Goal: Task Accomplishment & Management: Use online tool/utility

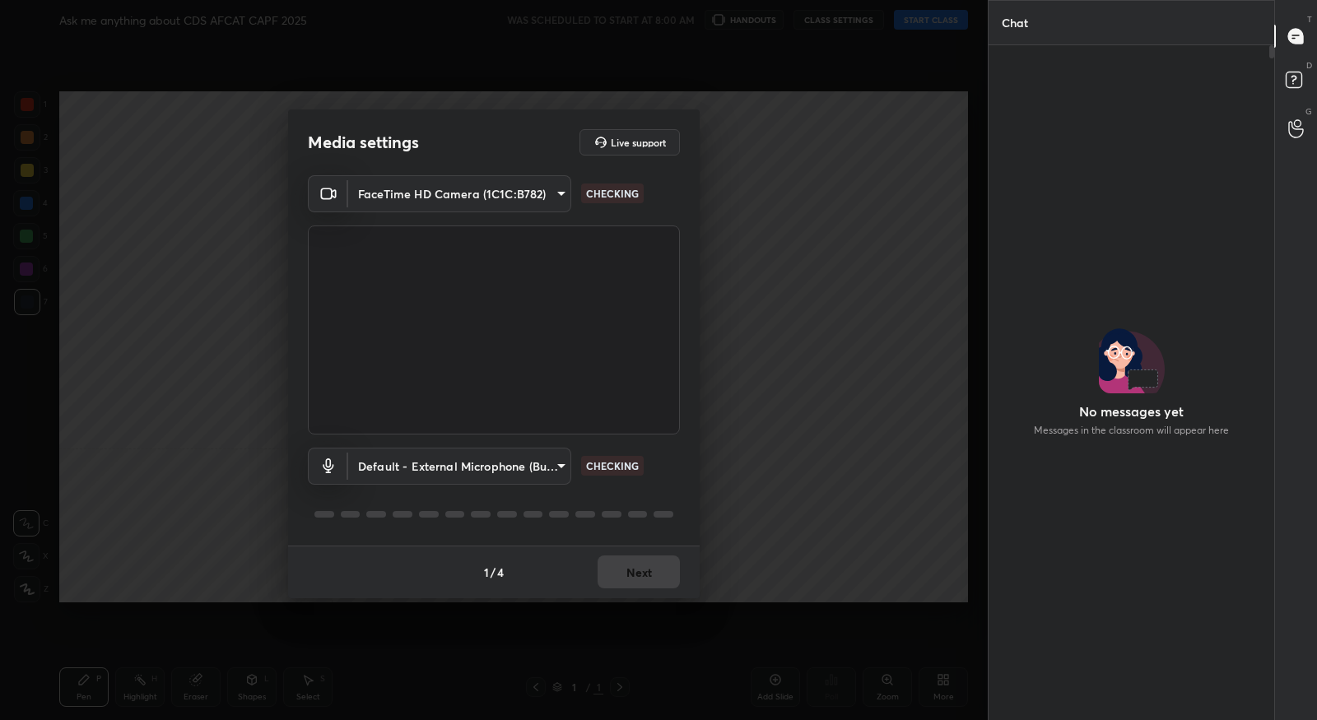
scroll to position [5, 5]
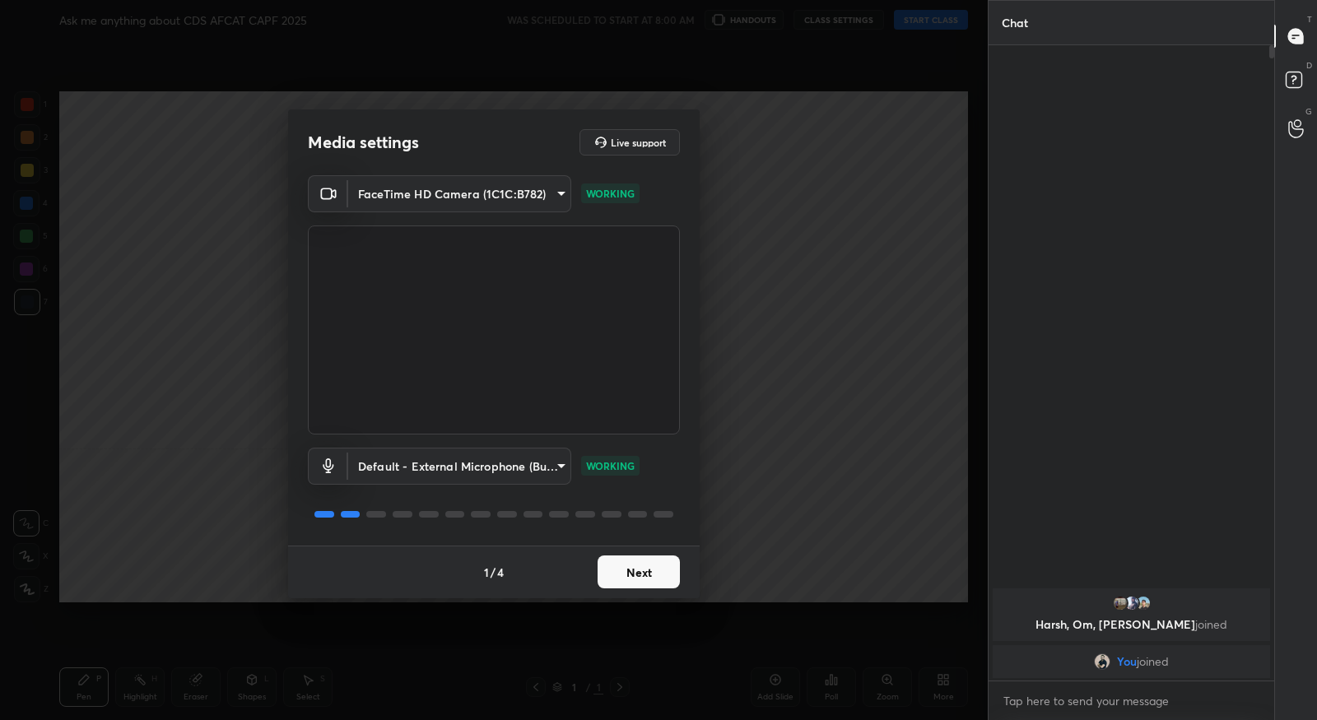
click at [629, 569] on button "Next" at bounding box center [638, 572] width 82 height 33
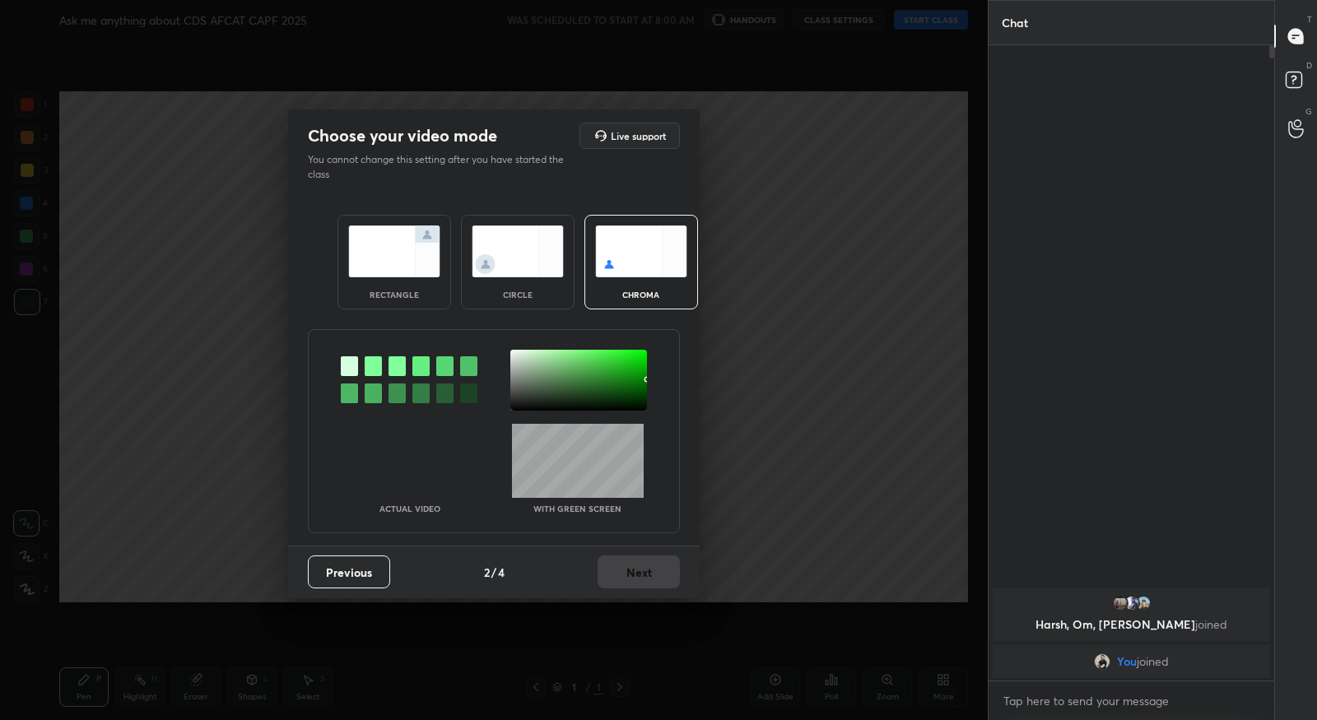
click at [372, 365] on div at bounding box center [373, 366] width 17 height 20
click at [515, 356] on div at bounding box center [578, 380] width 137 height 61
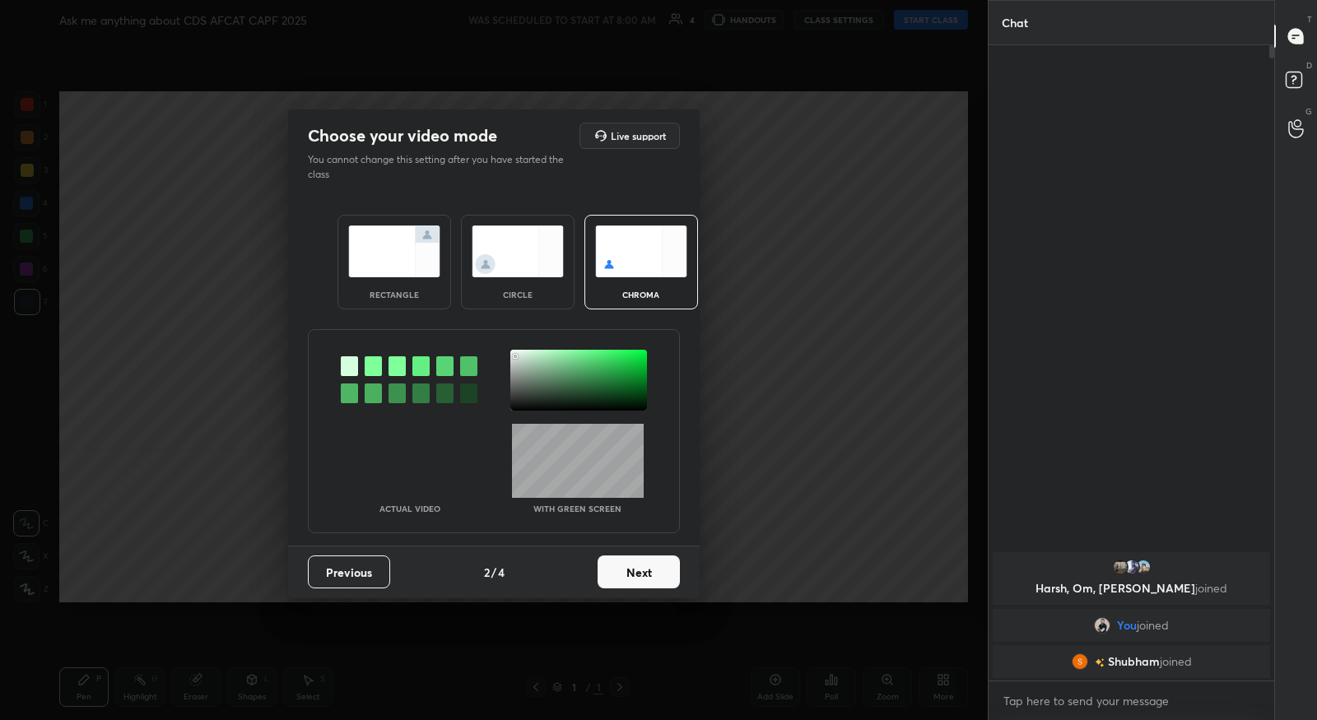
click at [656, 574] on button "Next" at bounding box center [638, 572] width 82 height 33
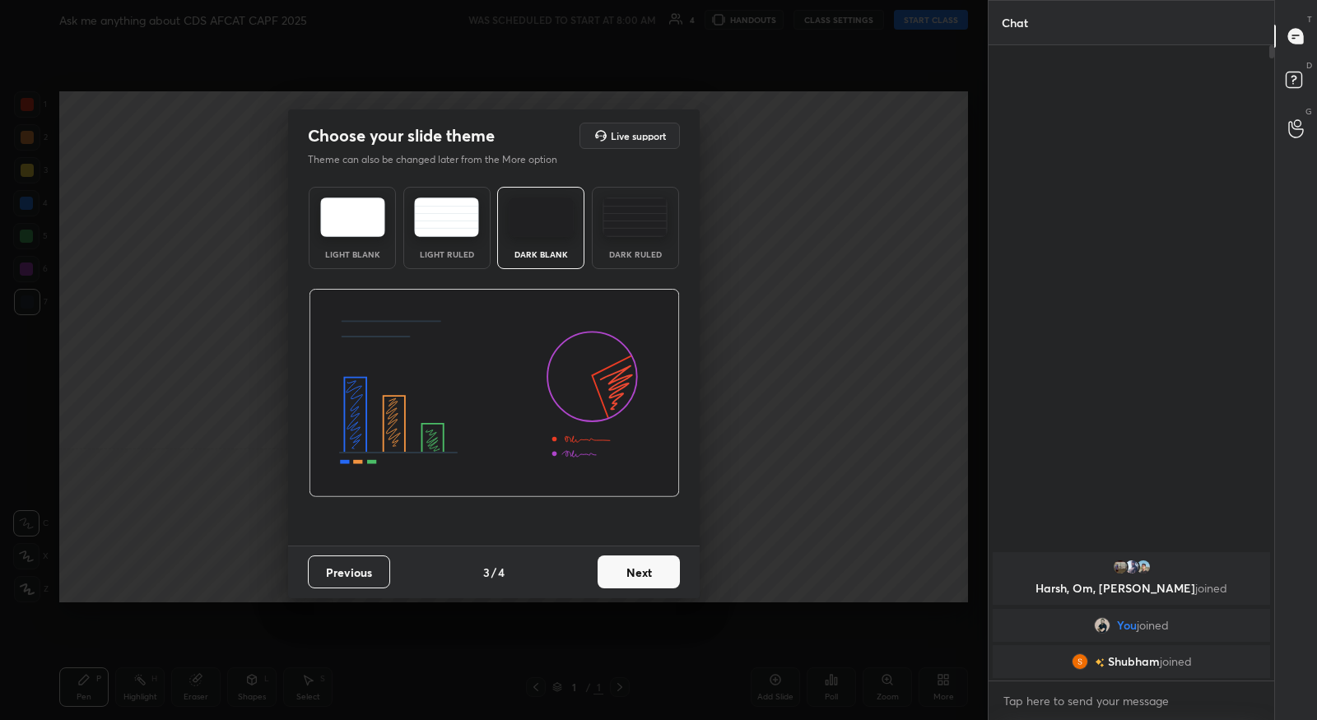
click at [657, 574] on button "Next" at bounding box center [638, 572] width 82 height 33
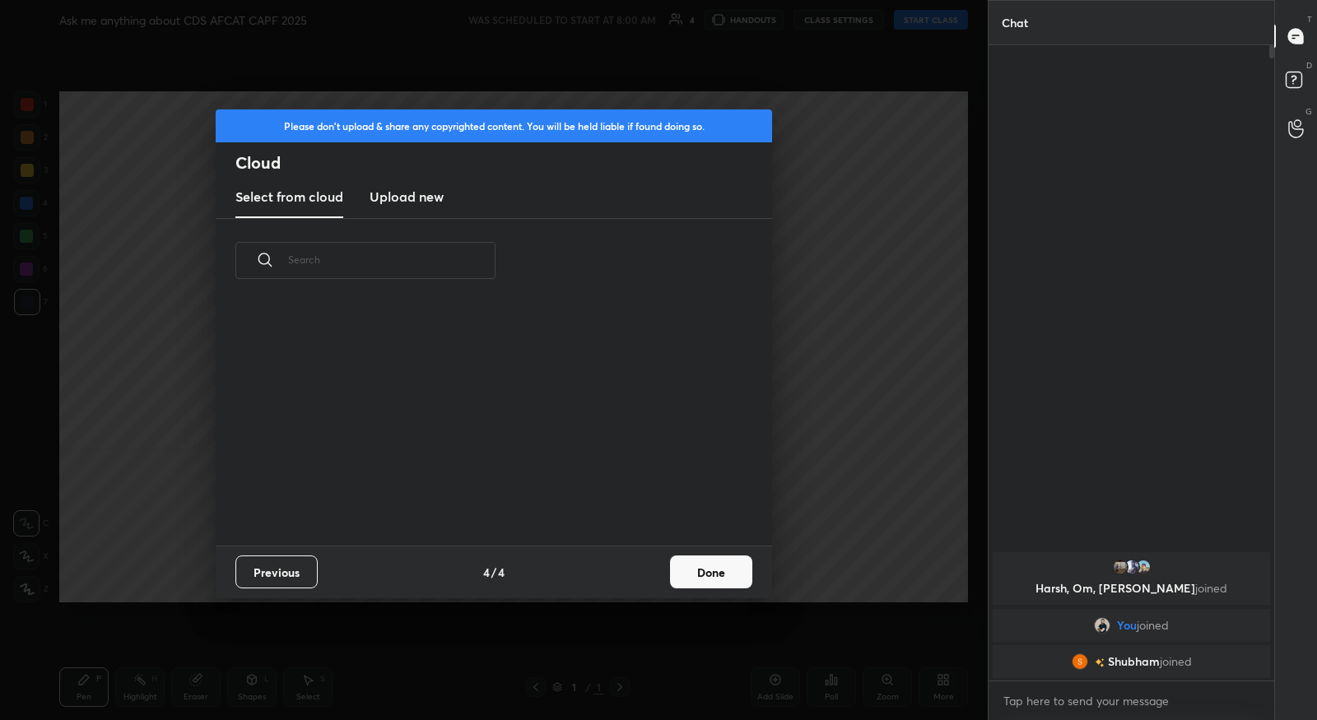
click at [719, 565] on button "Done" at bounding box center [711, 572] width 82 height 33
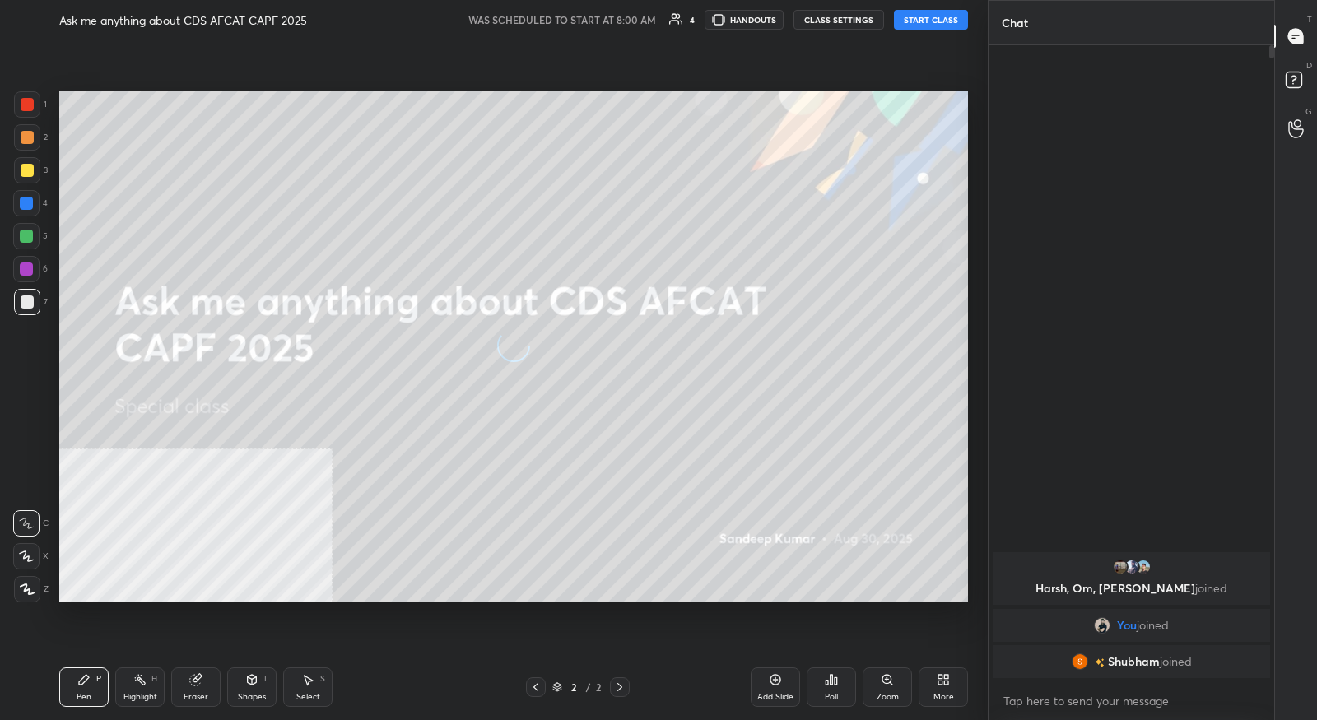
click at [945, 679] on icon at bounding box center [946, 677] width 4 height 4
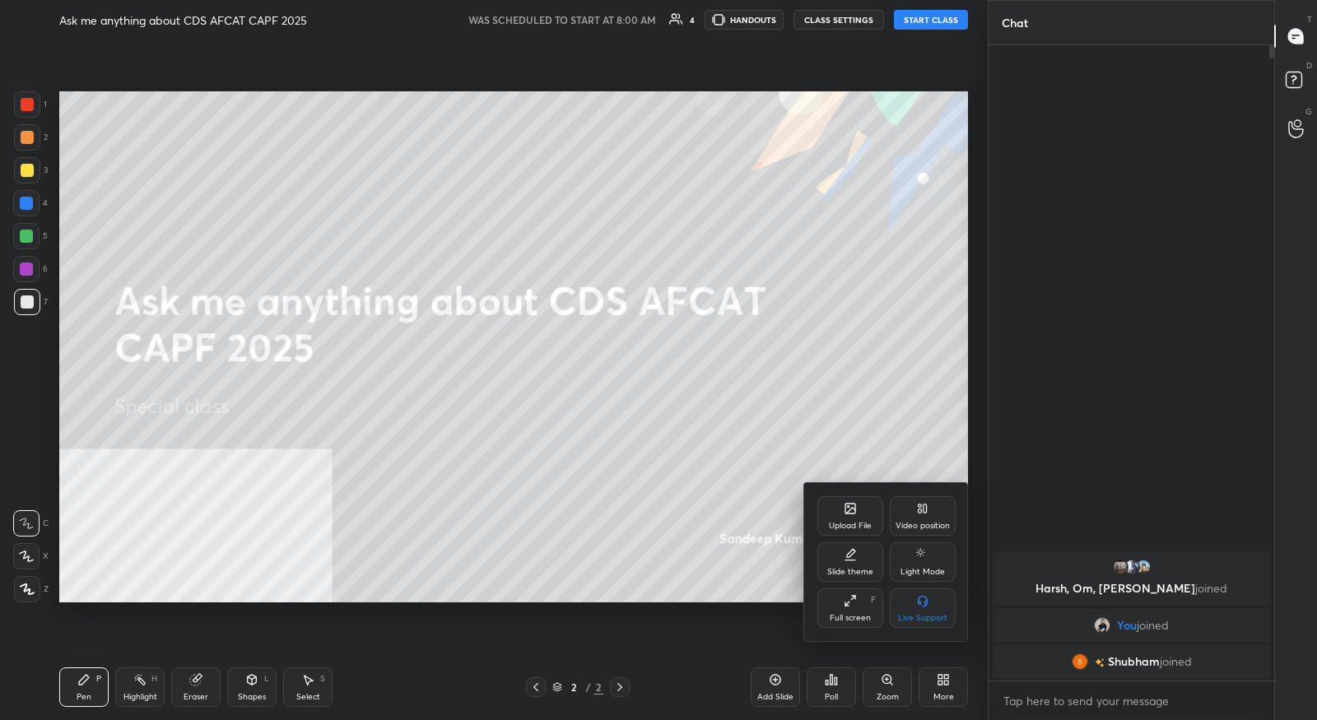
click at [919, 523] on div "Video position" at bounding box center [922, 526] width 54 height 8
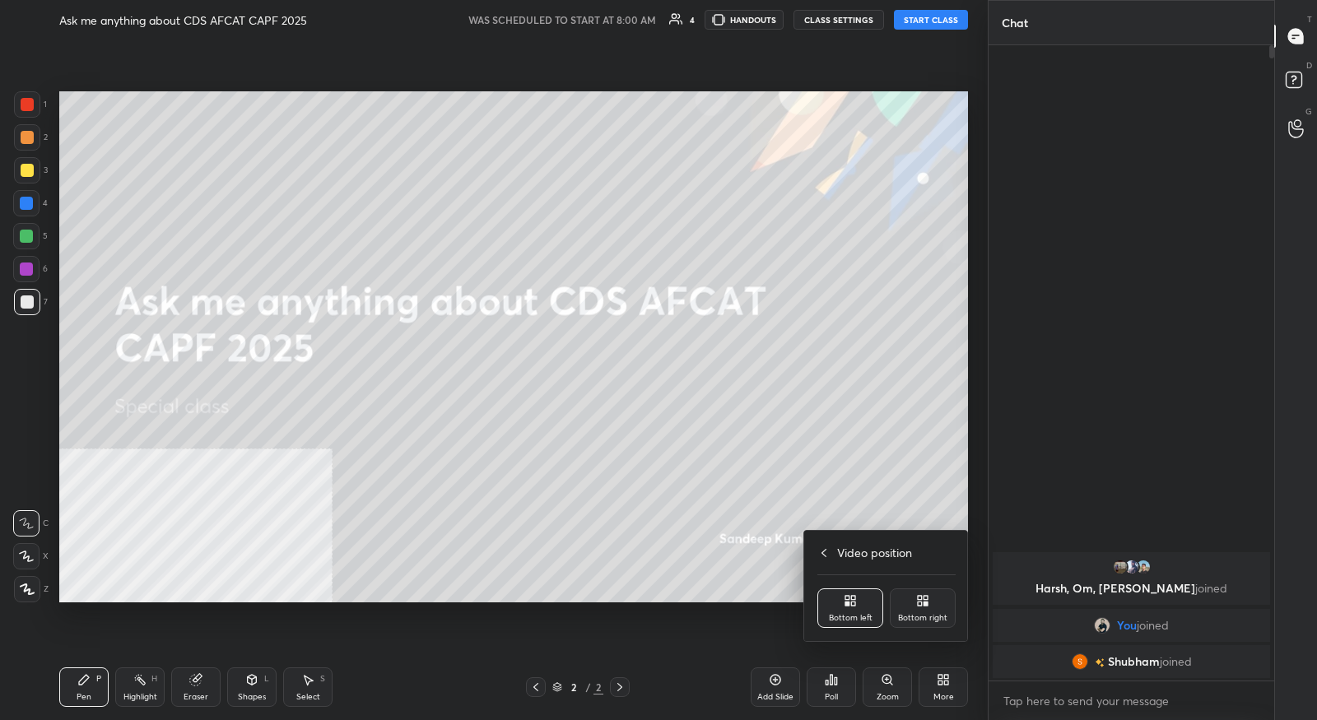
click at [906, 604] on div "Bottom right" at bounding box center [923, 608] width 66 height 40
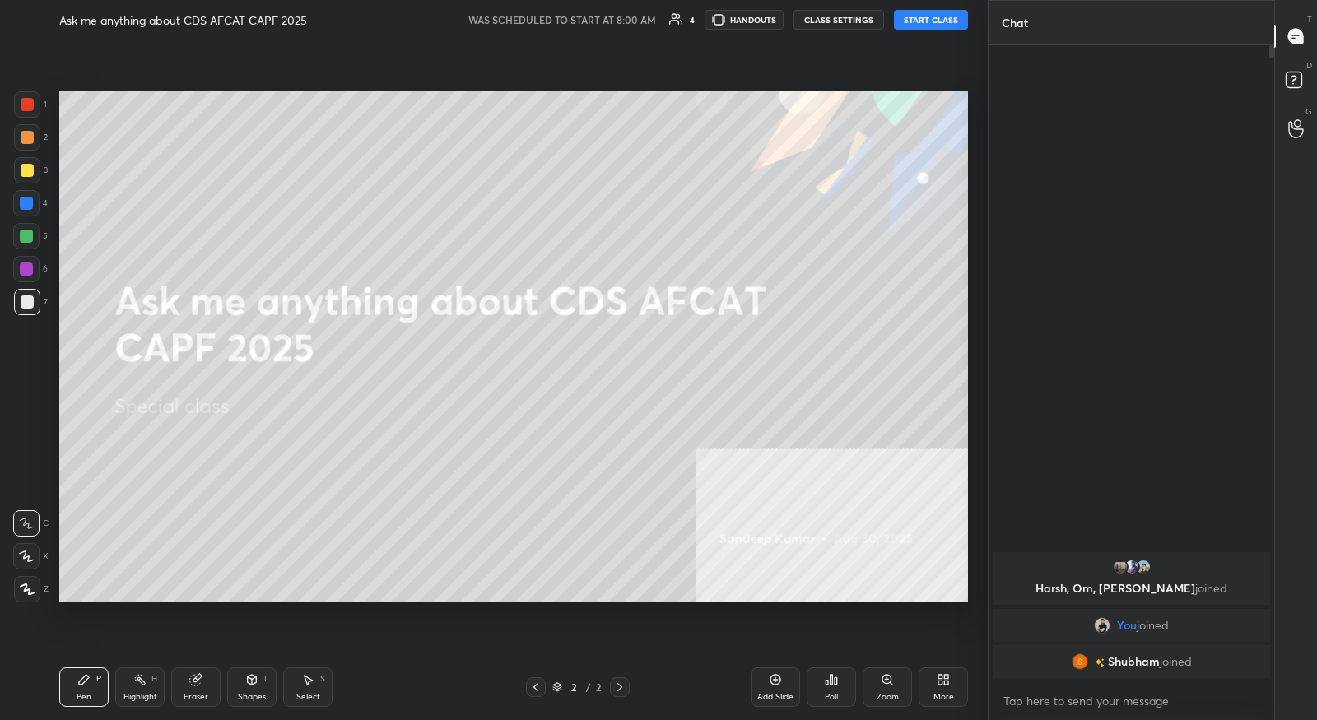
click at [945, 18] on button "START CLASS" at bounding box center [931, 20] width 74 height 20
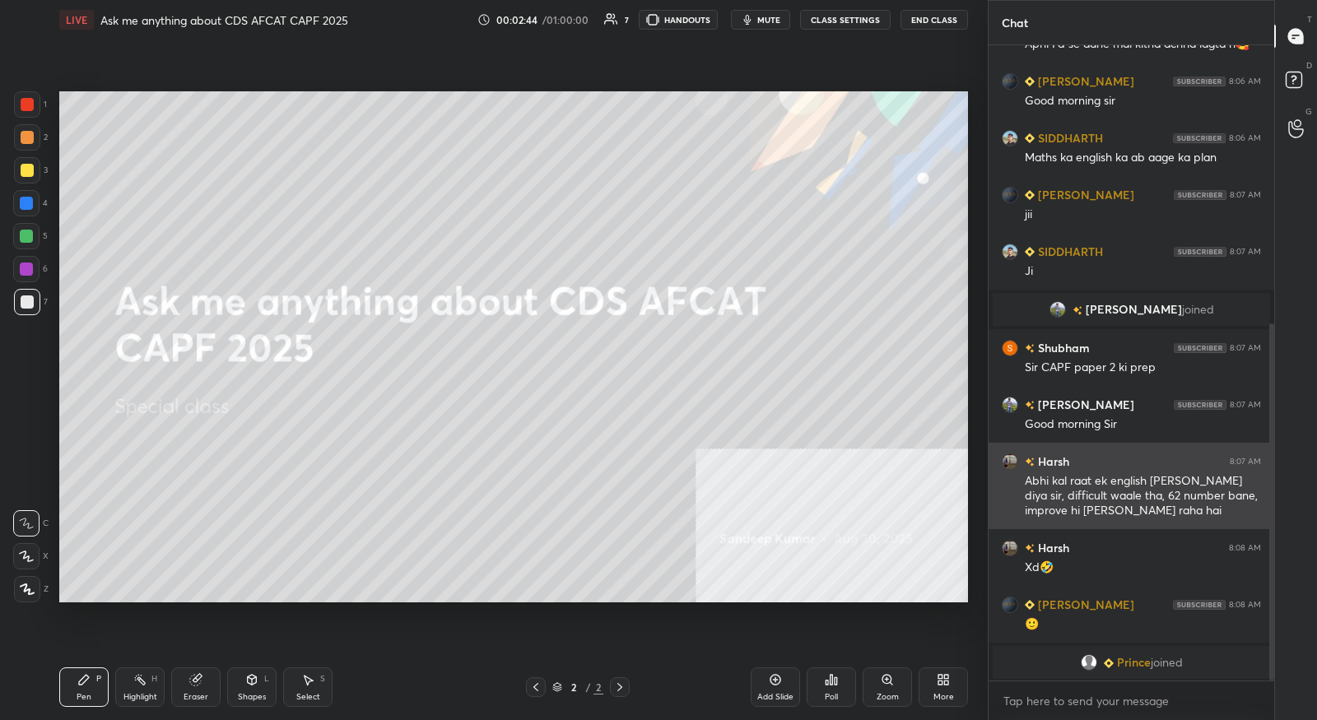
scroll to position [496, 0]
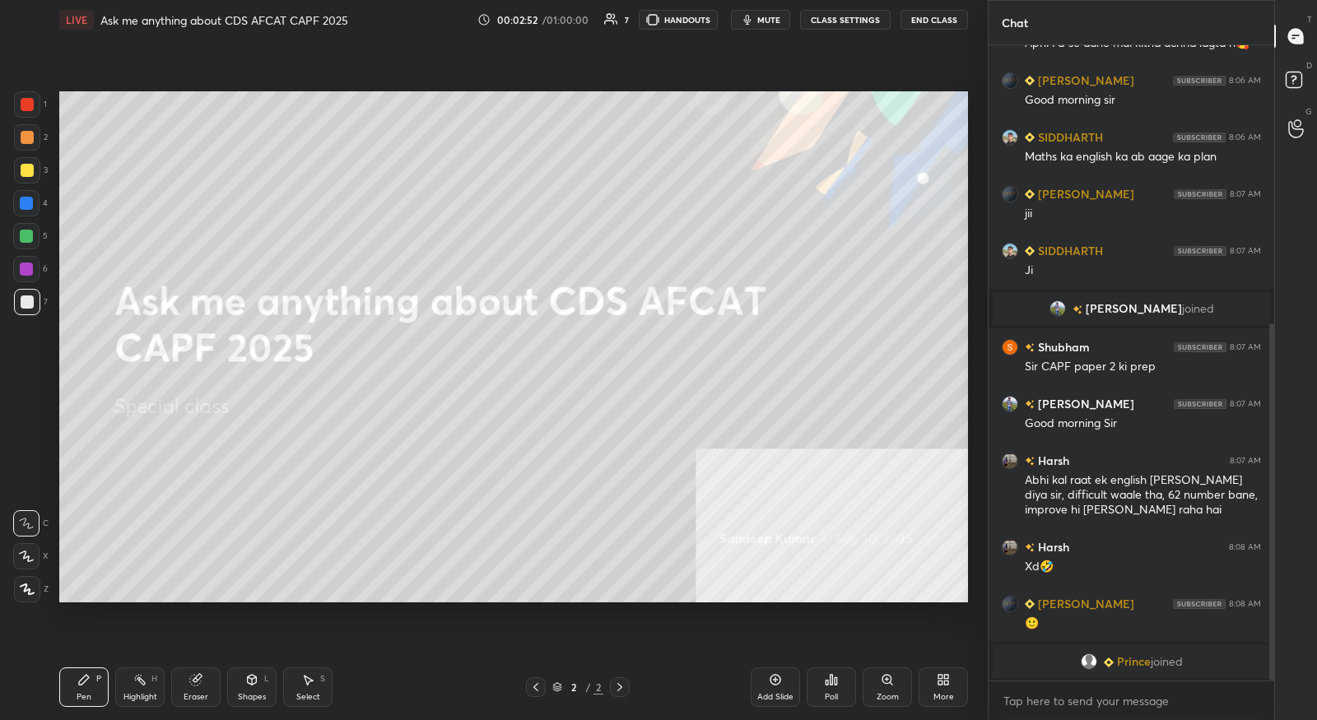
click at [32, 109] on div at bounding box center [27, 104] width 13 height 13
drag, startPoint x: 29, startPoint y: 552, endPoint x: 19, endPoint y: 549, distance: 10.4
click at [28, 552] on icon at bounding box center [26, 557] width 15 height 12
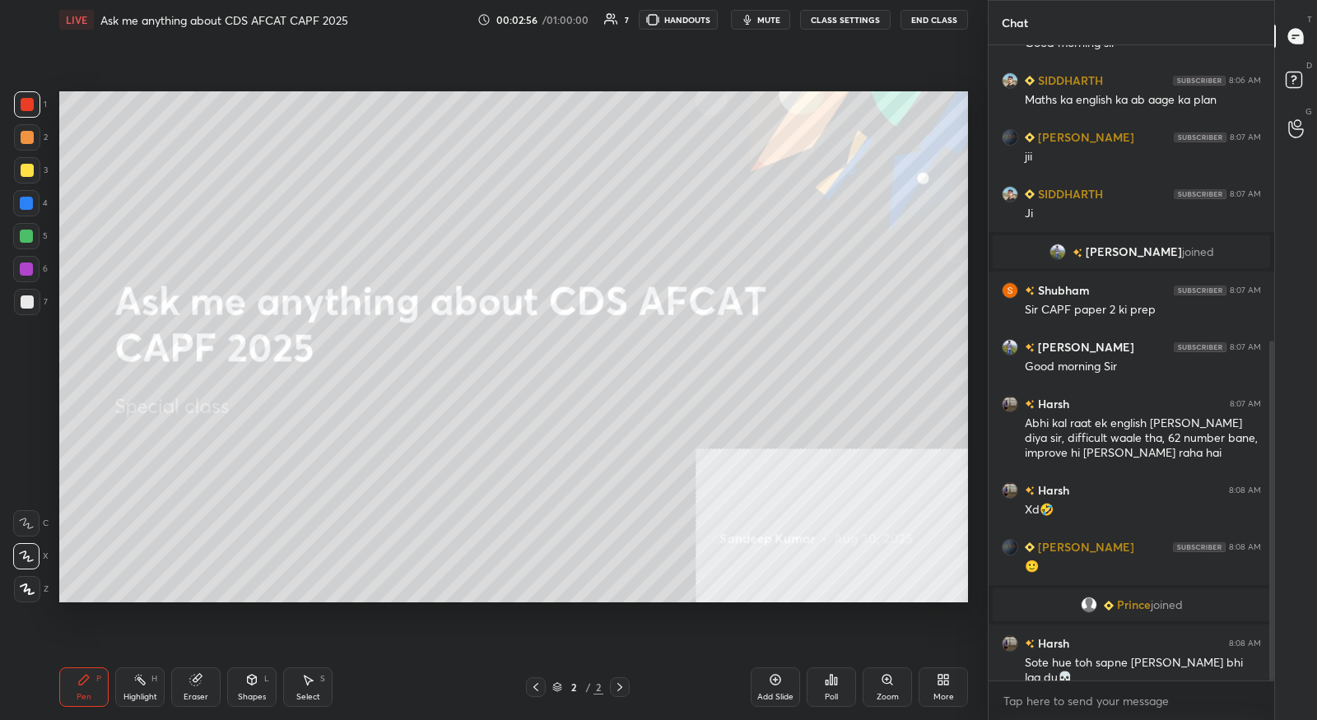
scroll to position [624, 0]
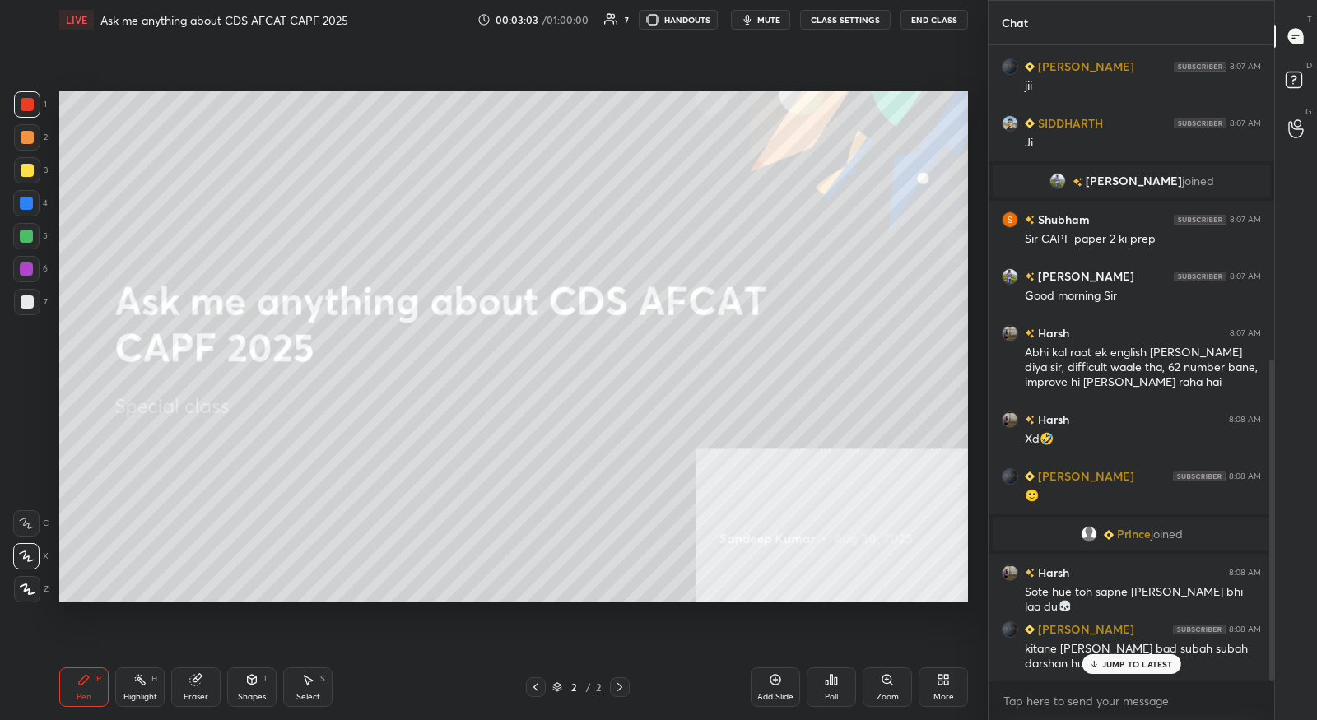
drag, startPoint x: 1092, startPoint y: 659, endPoint x: 1078, endPoint y: 620, distance: 41.9
click at [1092, 659] on icon at bounding box center [1093, 664] width 11 height 10
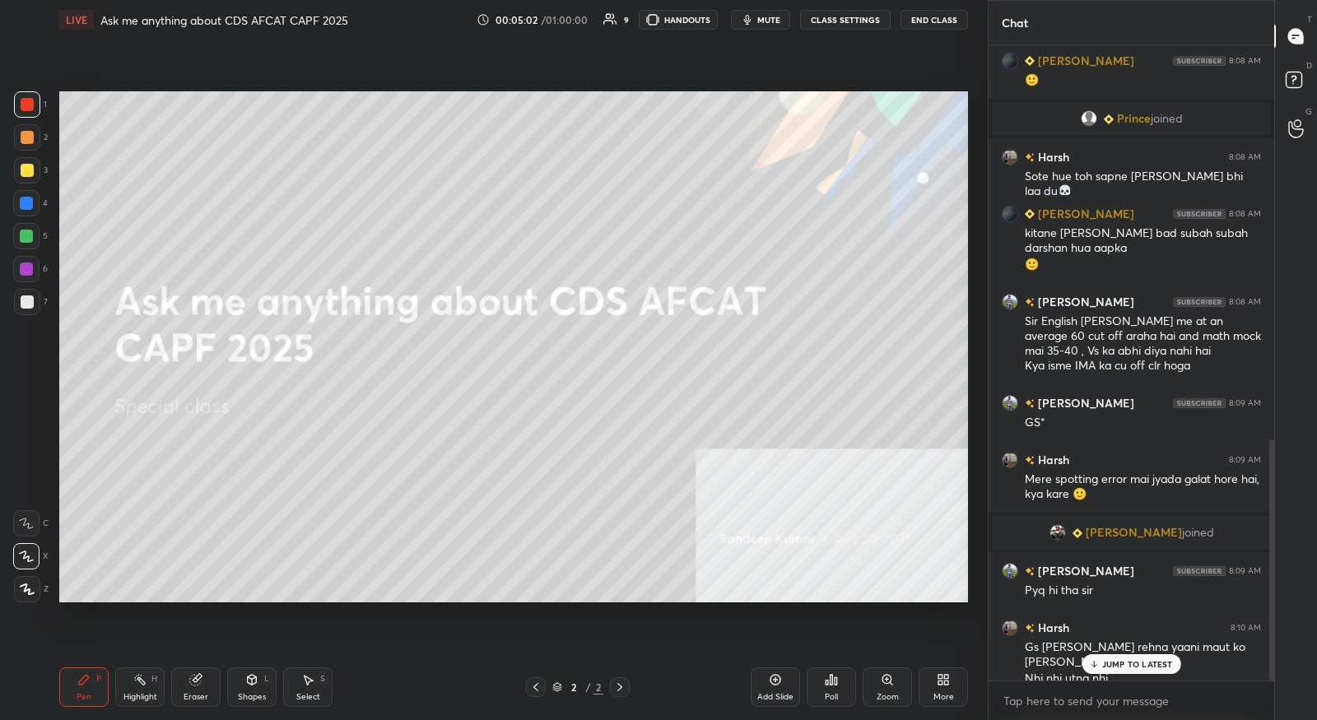
scroll to position [1040, 0]
click at [30, 110] on div at bounding box center [27, 104] width 13 height 13
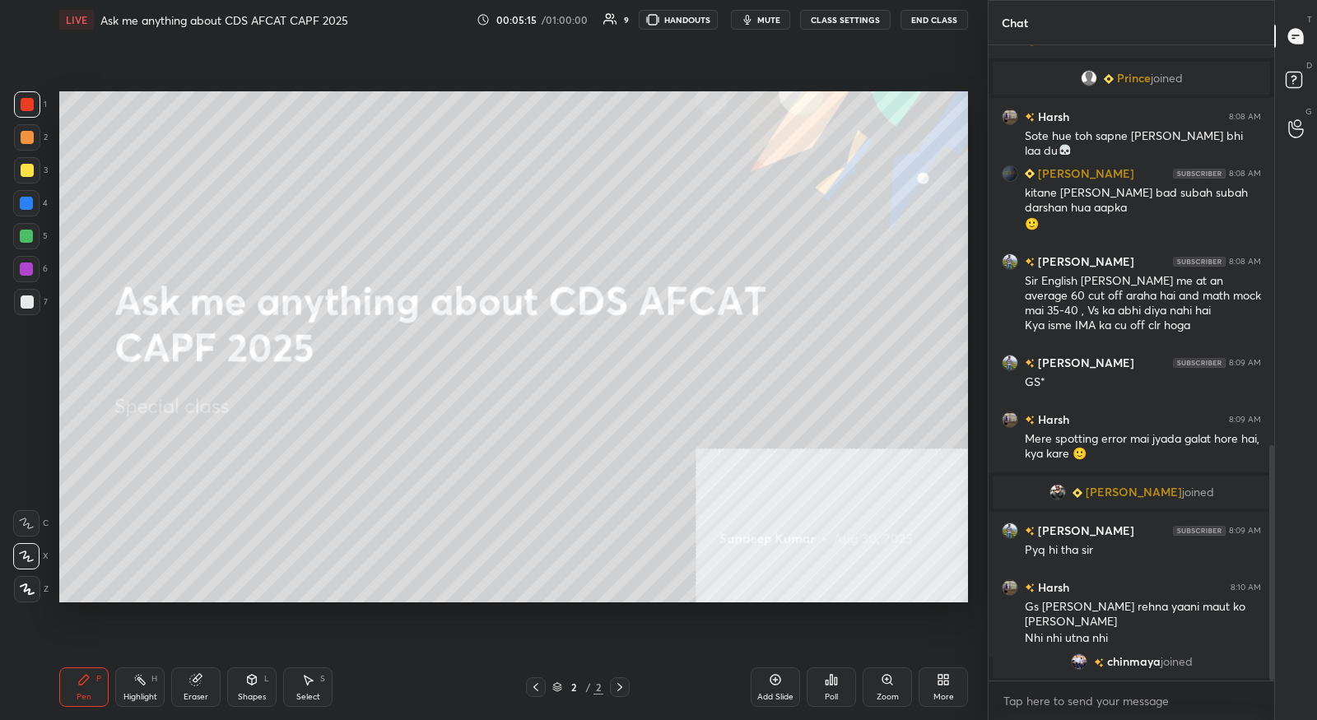
drag, startPoint x: 35, startPoint y: 560, endPoint x: 49, endPoint y: 522, distance: 41.4
click at [35, 557] on div at bounding box center [26, 556] width 26 height 26
click at [765, 693] on div "Add Slide" at bounding box center [775, 697] width 36 height 8
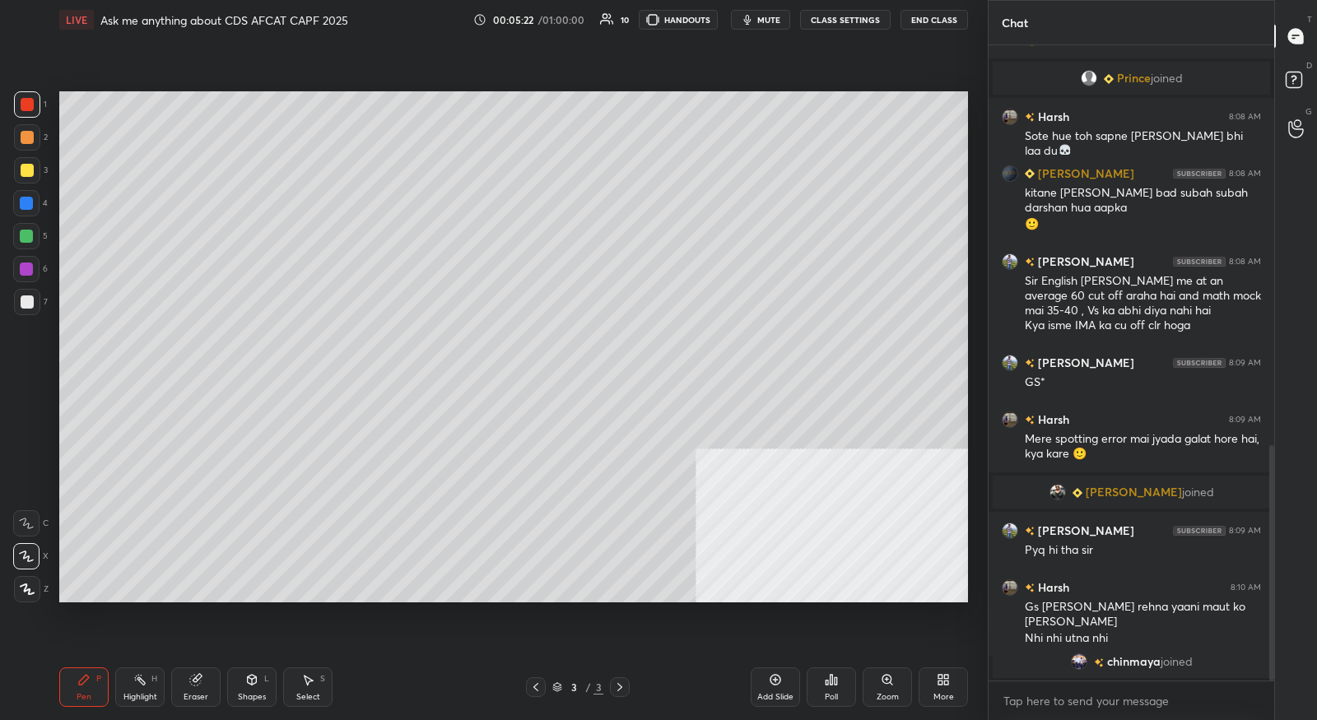
scroll to position [1096, 0]
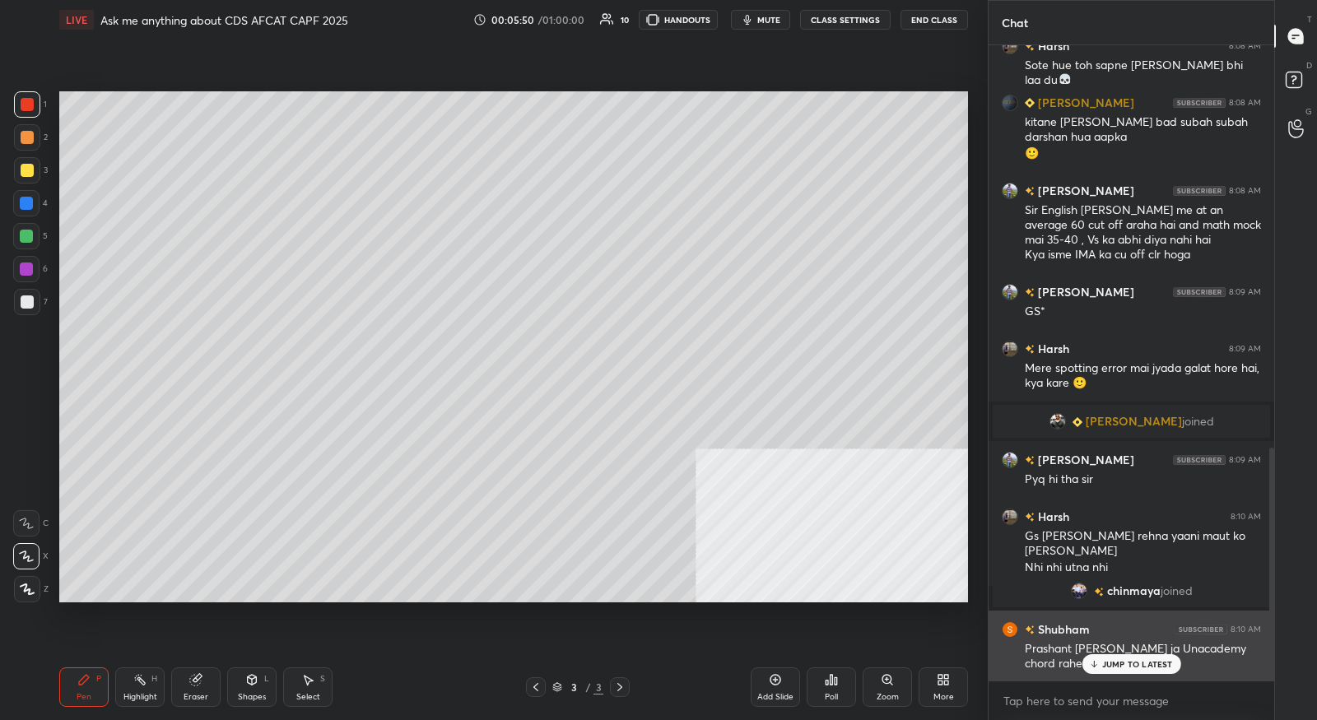
click at [1095, 658] on div "JUMP TO LATEST" at bounding box center [1130, 664] width 99 height 20
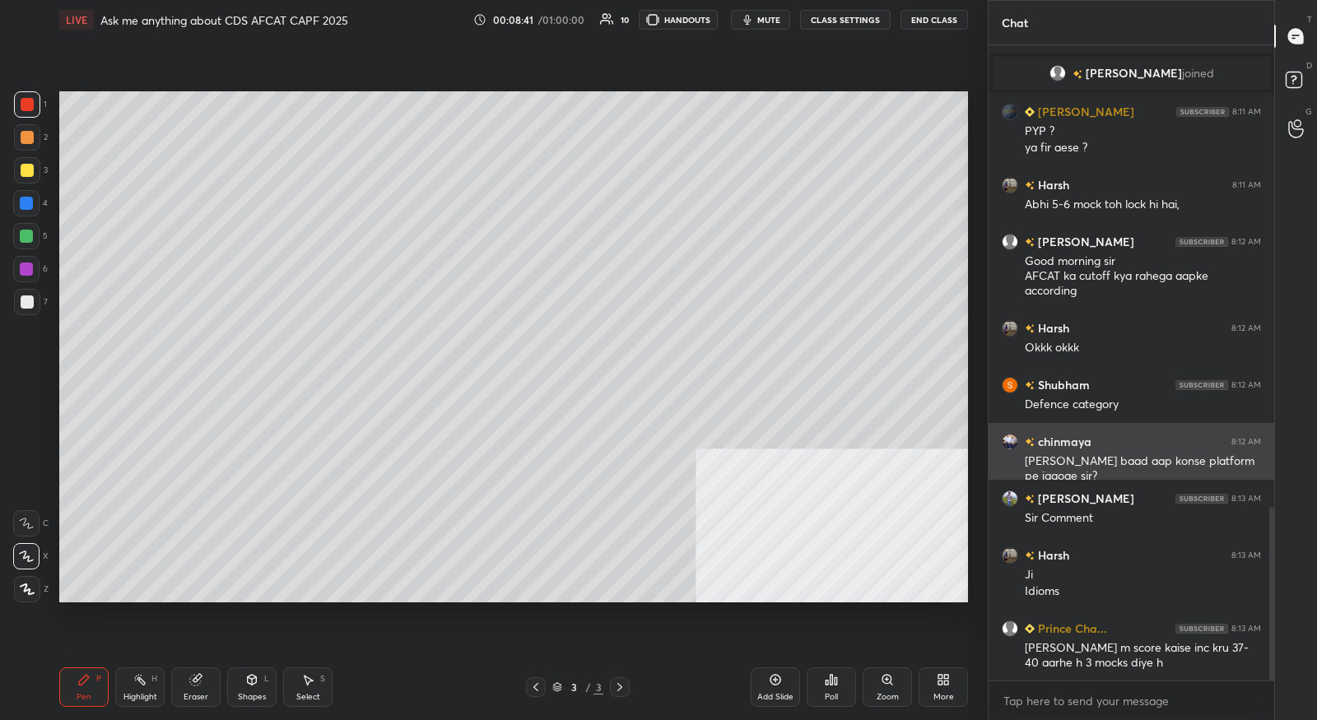
scroll to position [1733, 0]
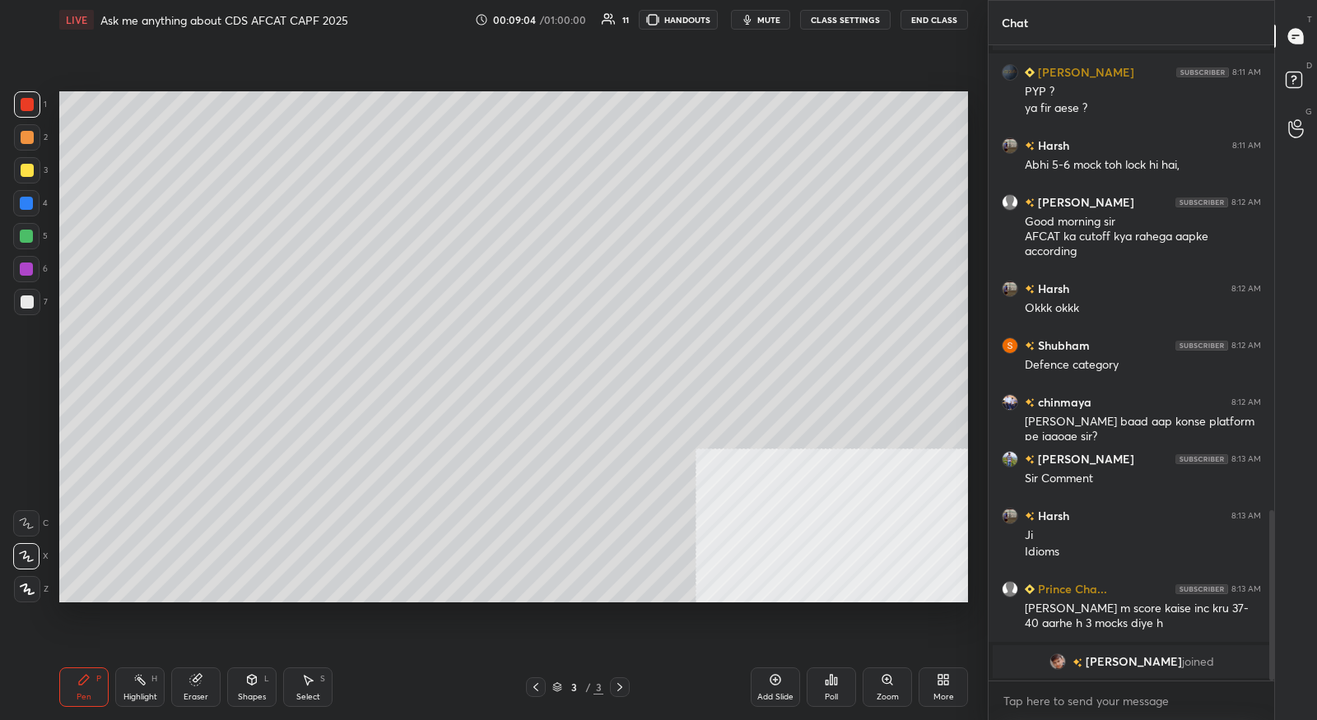
drag, startPoint x: 780, startPoint y: 680, endPoint x: 779, endPoint y: 657, distance: 23.1
click at [781, 680] on icon at bounding box center [775, 679] width 13 height 13
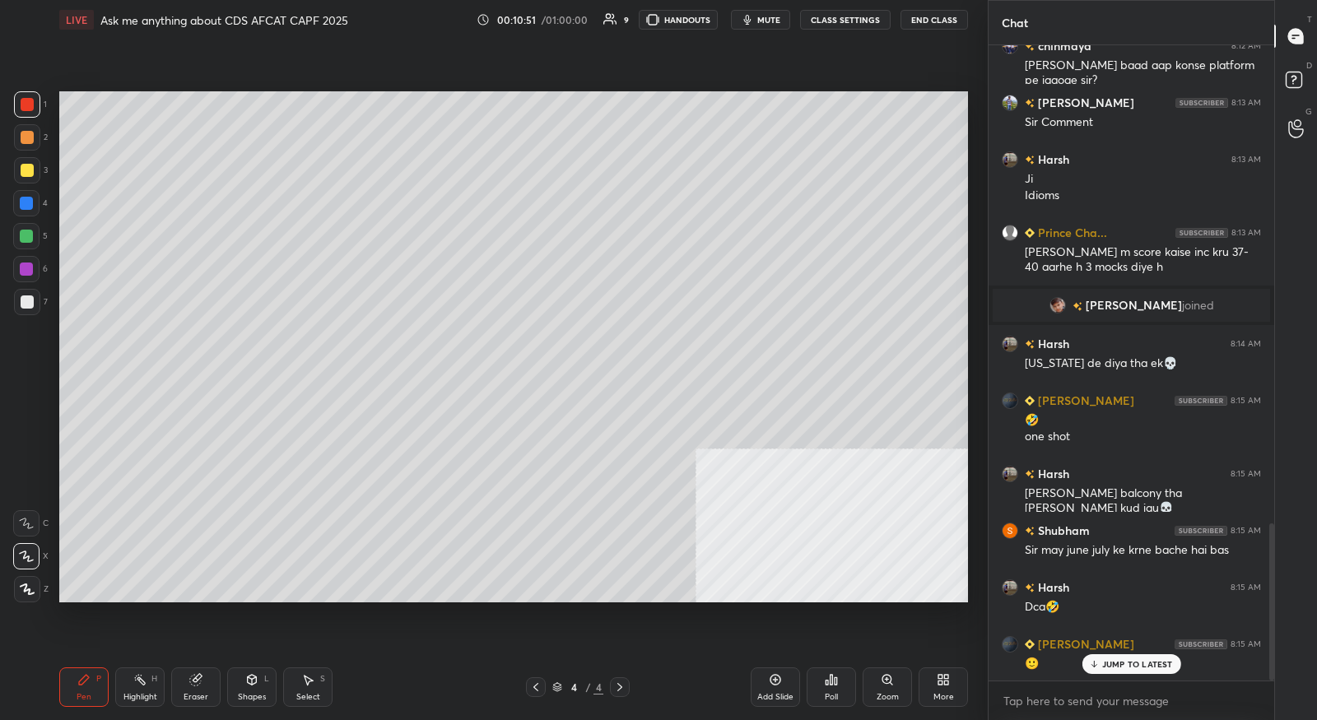
scroll to position [1993, 0]
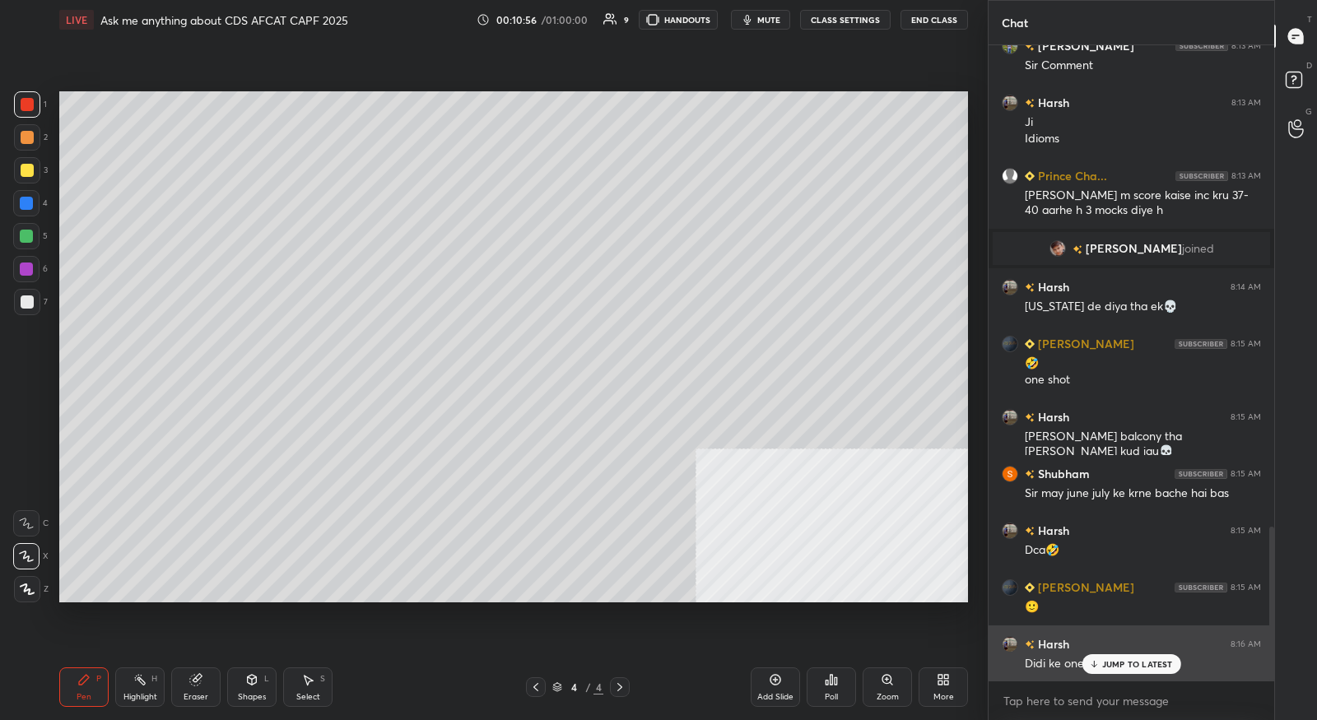
click at [1100, 659] on div "JUMP TO LATEST" at bounding box center [1130, 664] width 99 height 20
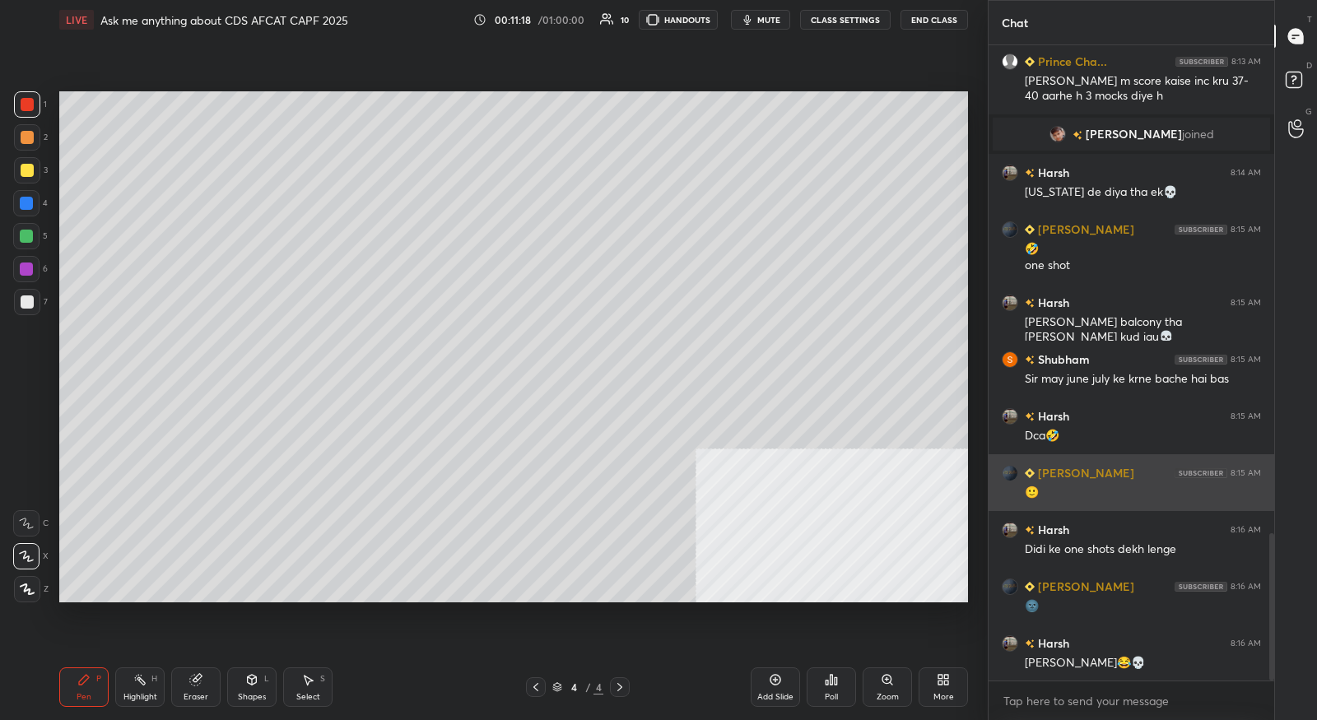
scroll to position [2178, 0]
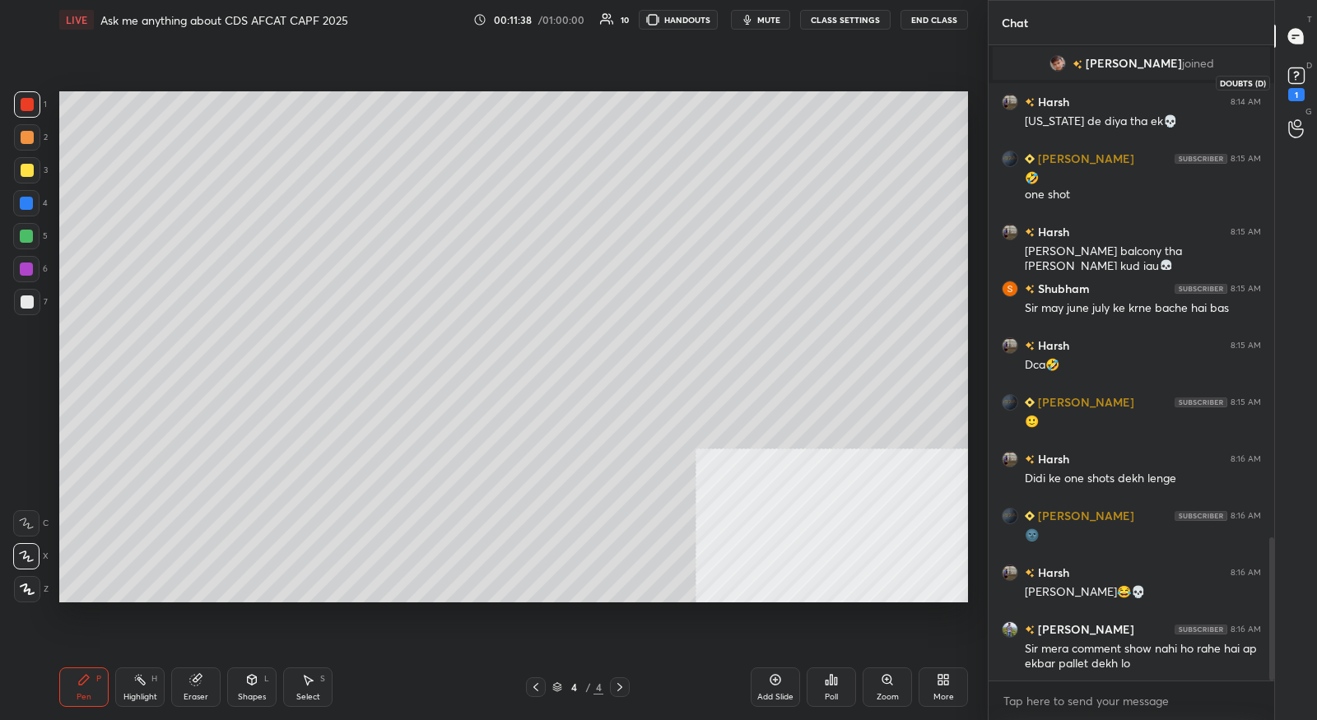
click at [1301, 95] on div "1" at bounding box center [1296, 94] width 16 height 13
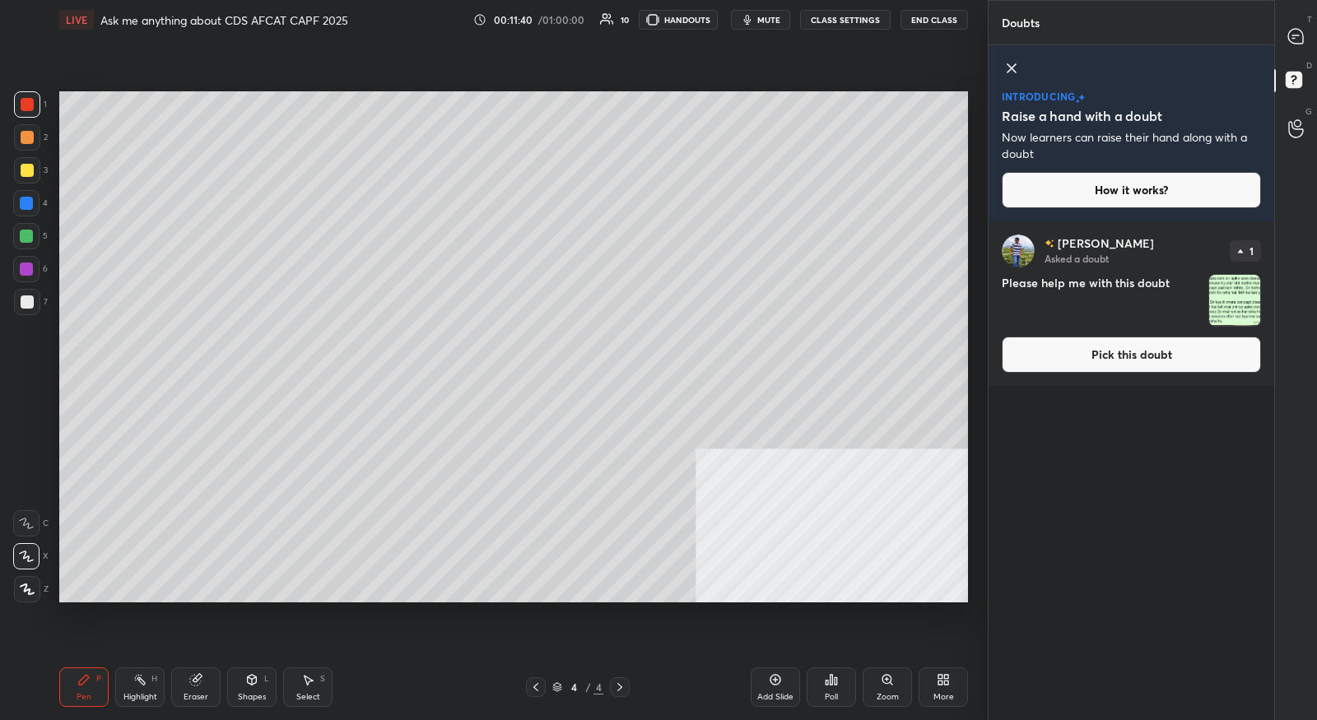
click at [1153, 348] on button "Pick this doubt" at bounding box center [1131, 355] width 259 height 36
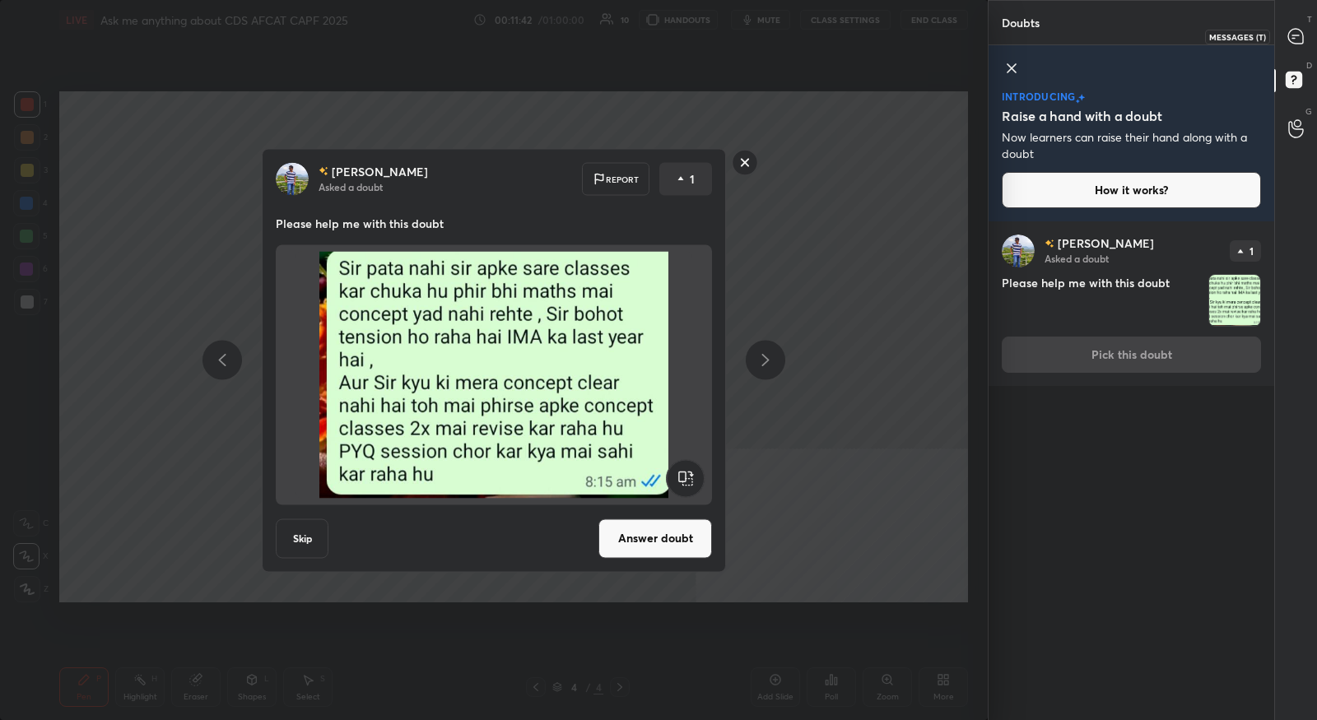
click at [1292, 43] on icon at bounding box center [1295, 36] width 15 height 15
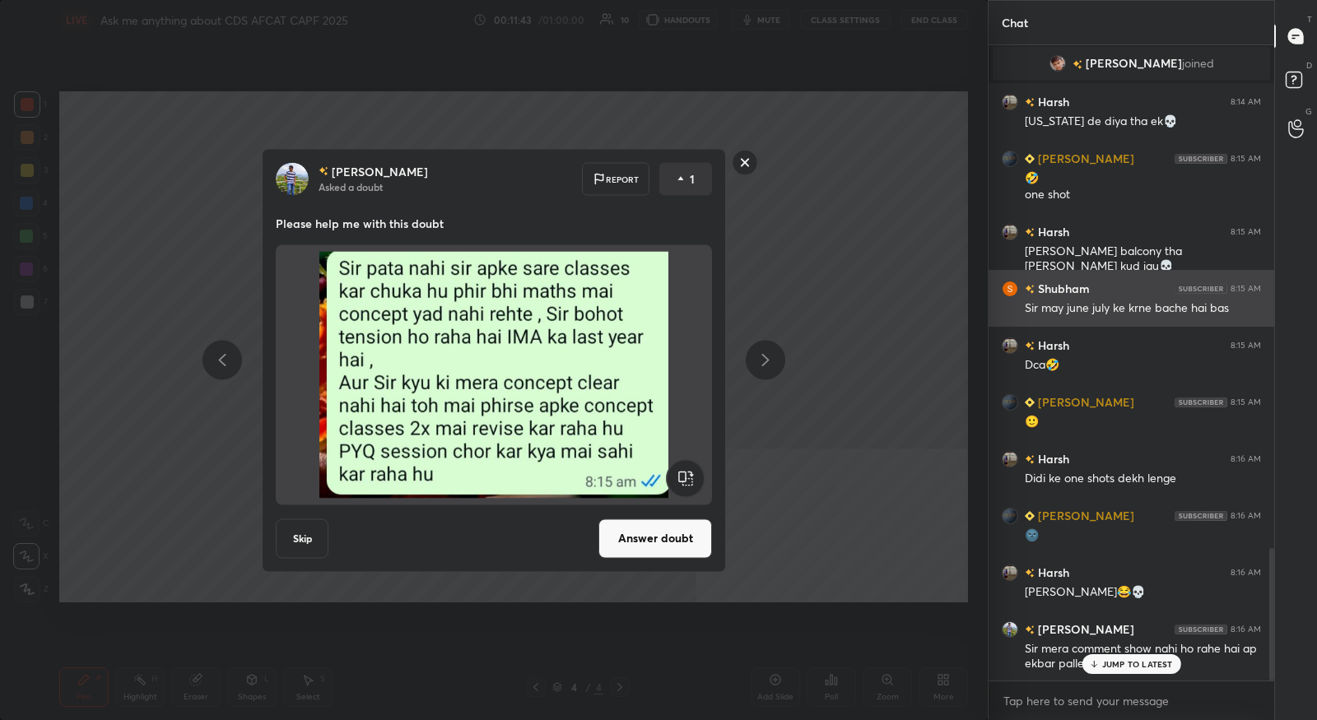
scroll to position [2418, 0]
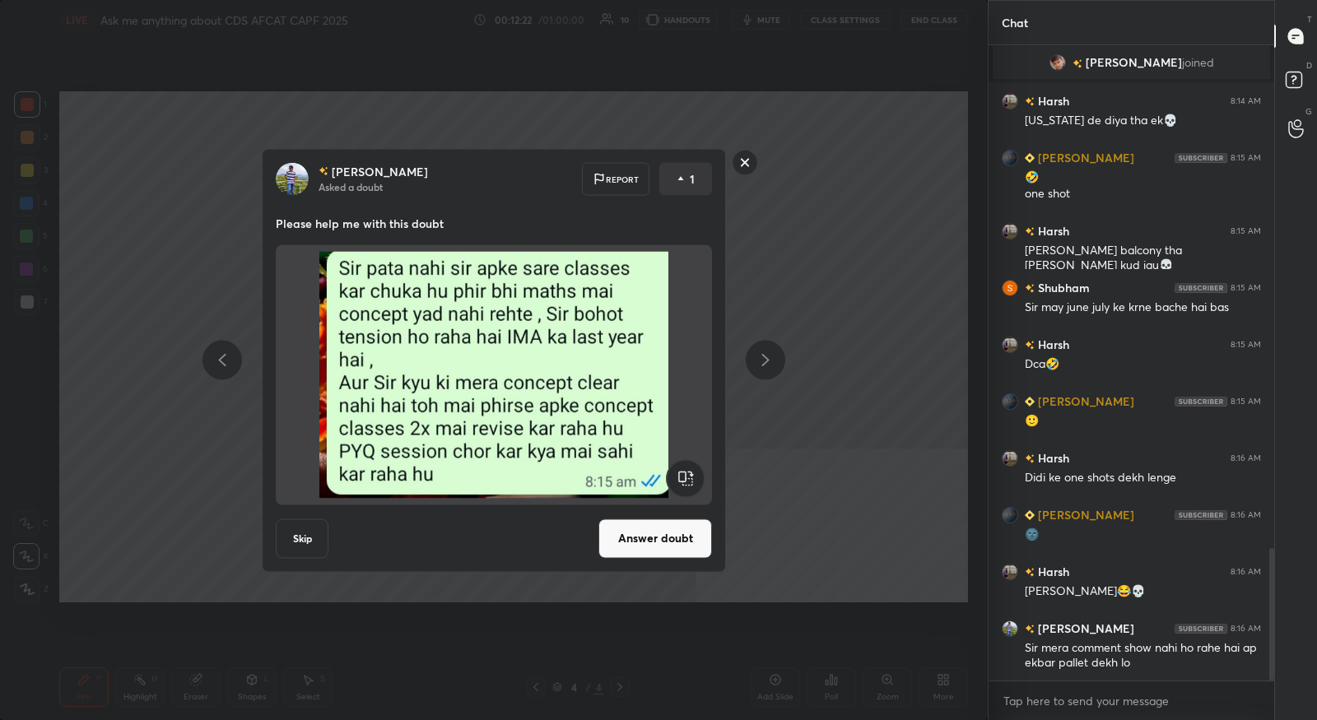
click at [751, 171] on rect at bounding box center [745, 163] width 26 height 26
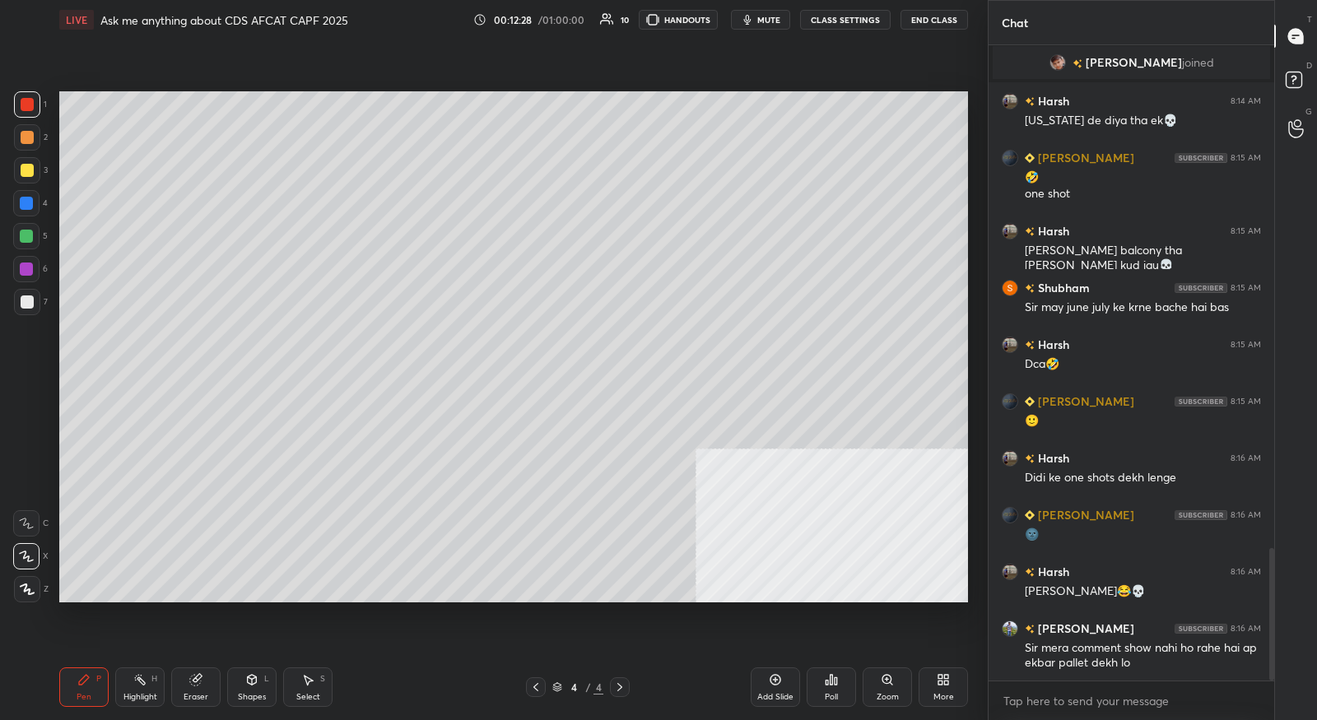
click at [765, 690] on div "Add Slide" at bounding box center [775, 687] width 49 height 40
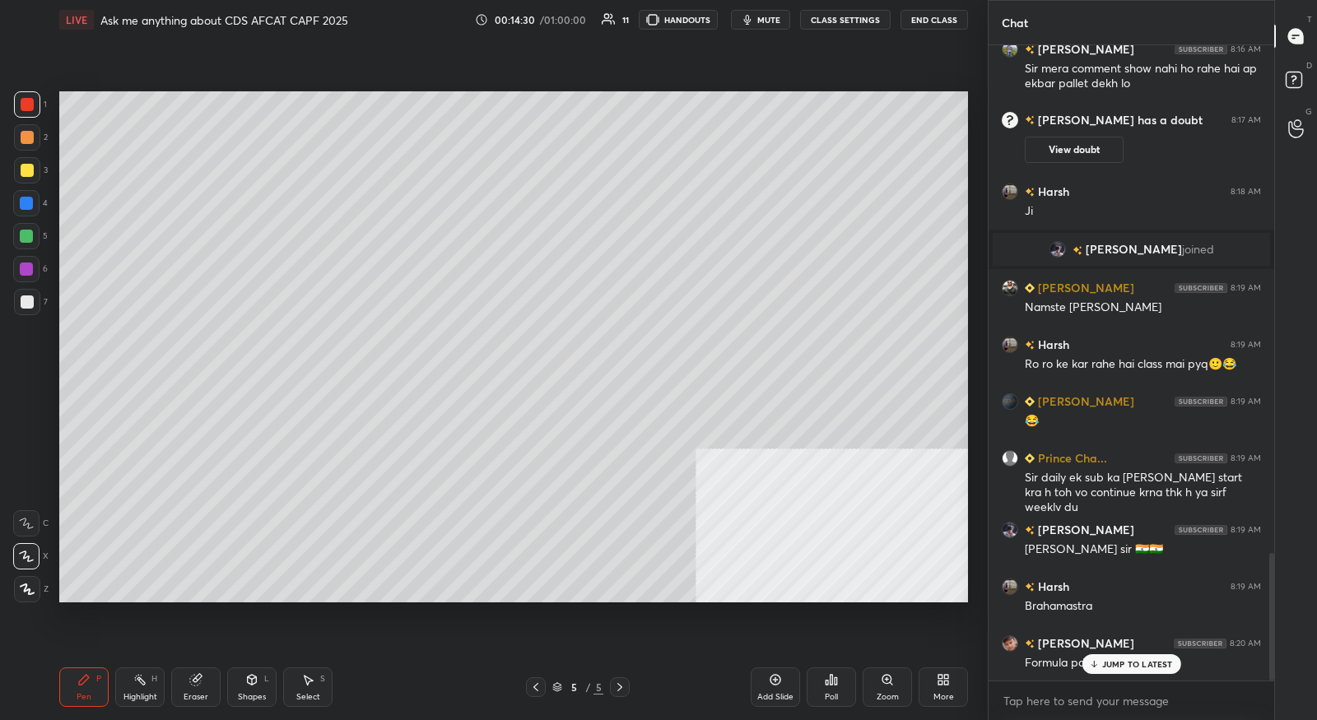
scroll to position [2524, 0]
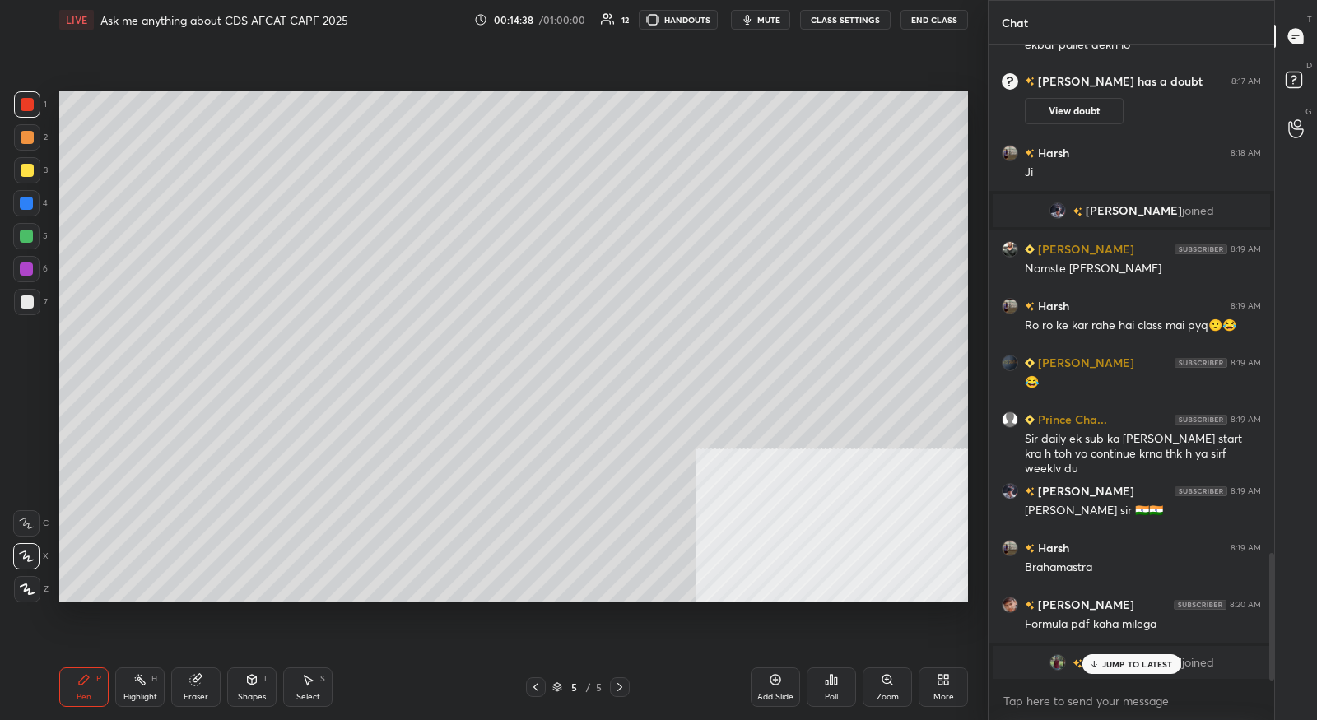
drag, startPoint x: 771, startPoint y: 690, endPoint x: 766, endPoint y: 682, distance: 9.6
click at [767, 688] on div "Add Slide" at bounding box center [775, 687] width 49 height 40
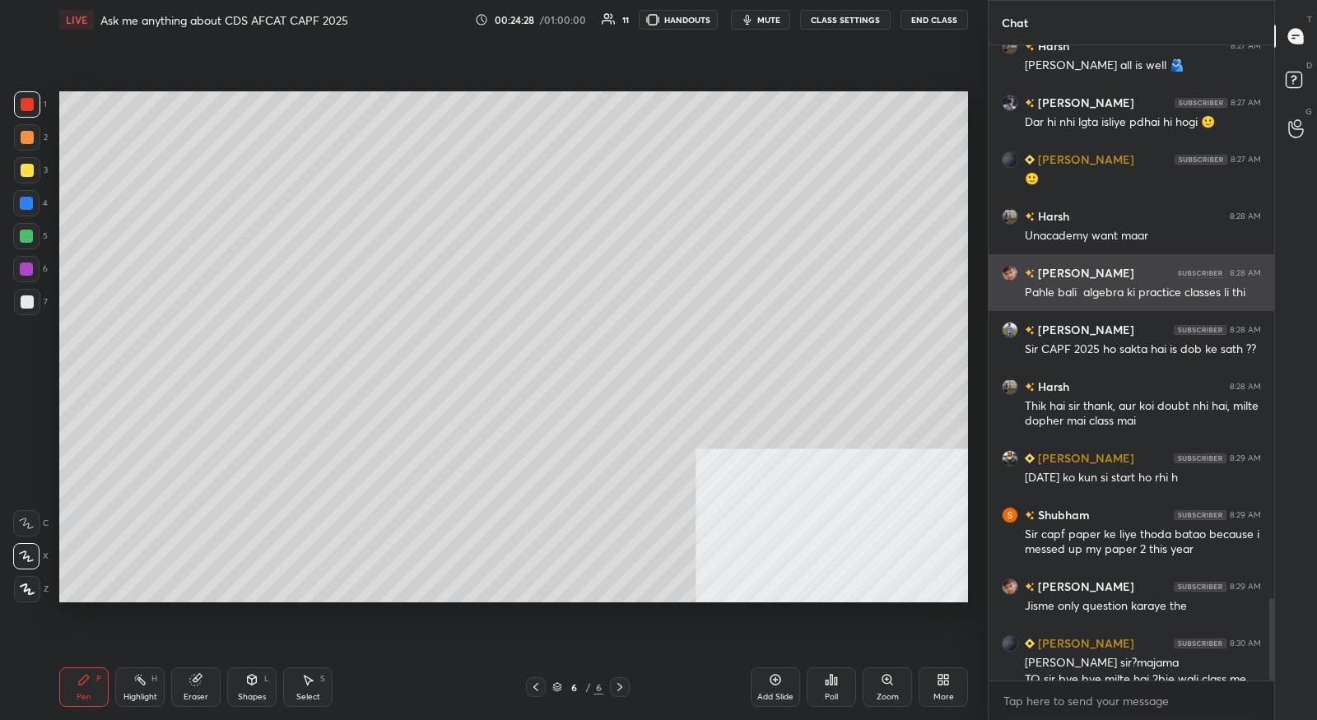
scroll to position [4277, 0]
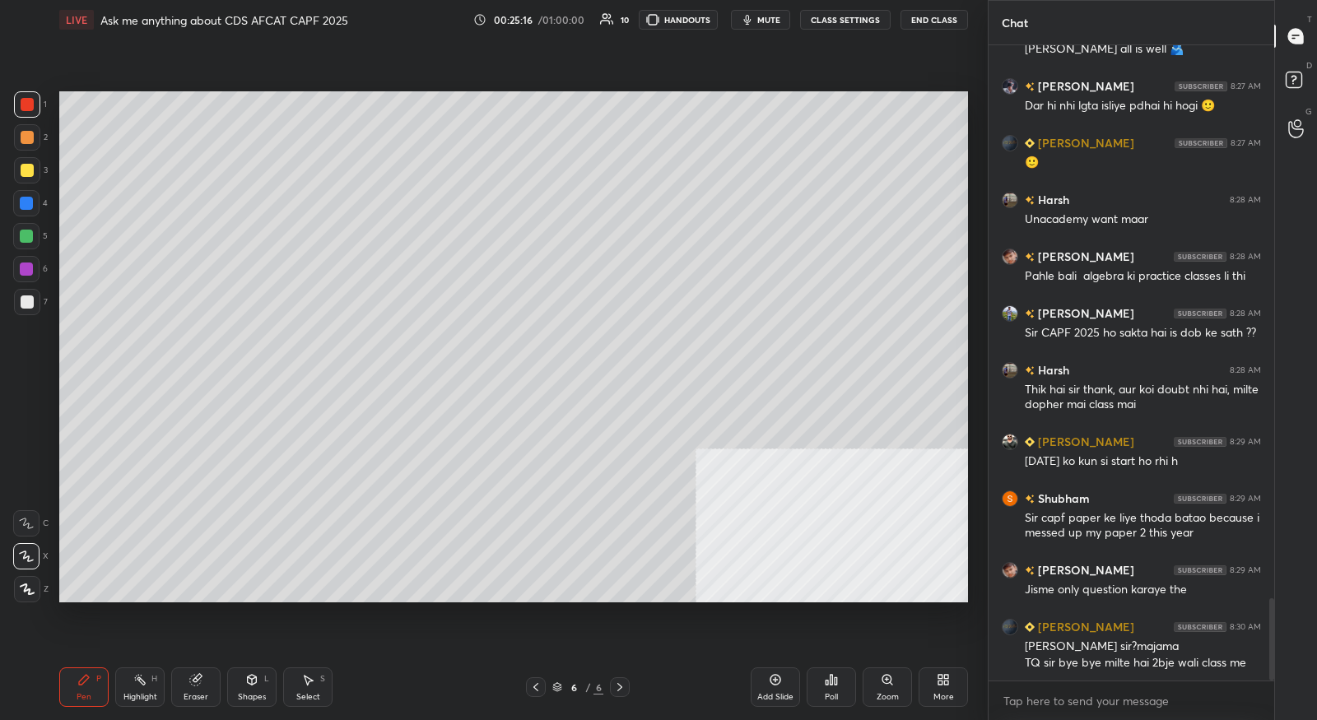
click at [752, 690] on div "Add Slide" at bounding box center [775, 687] width 49 height 40
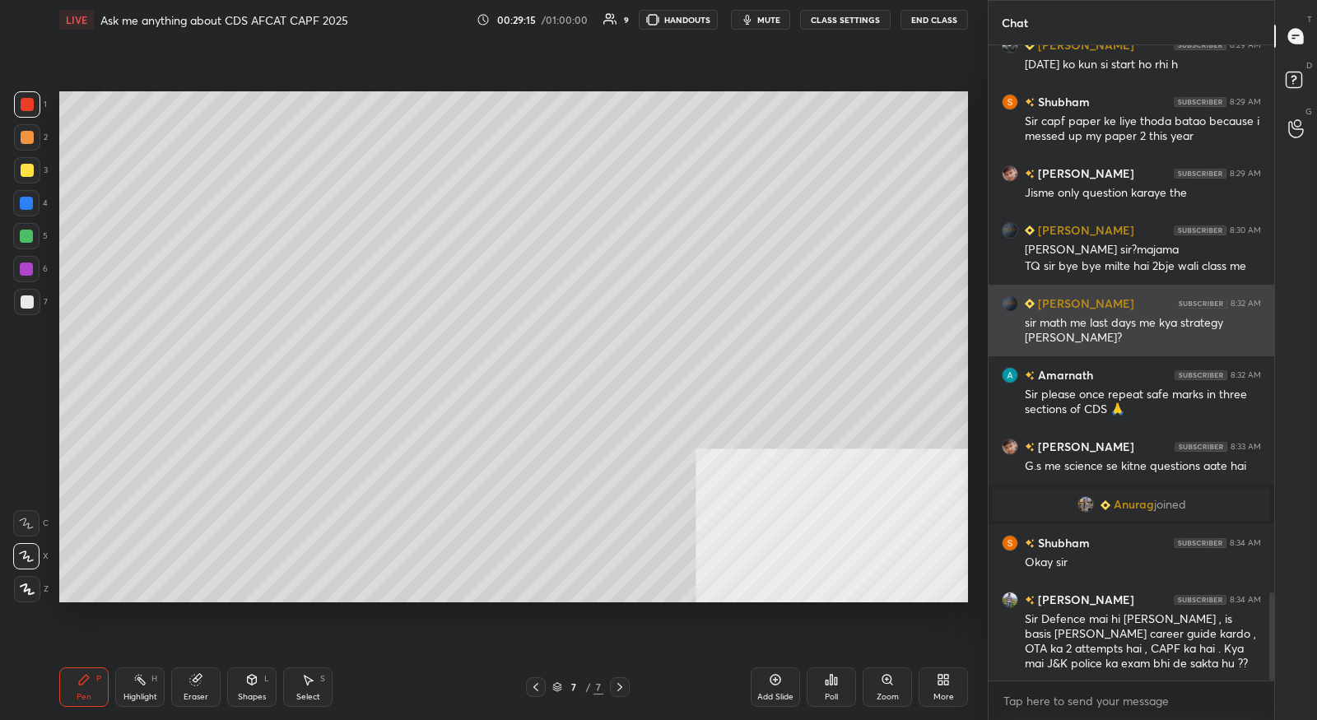
scroll to position [3968, 0]
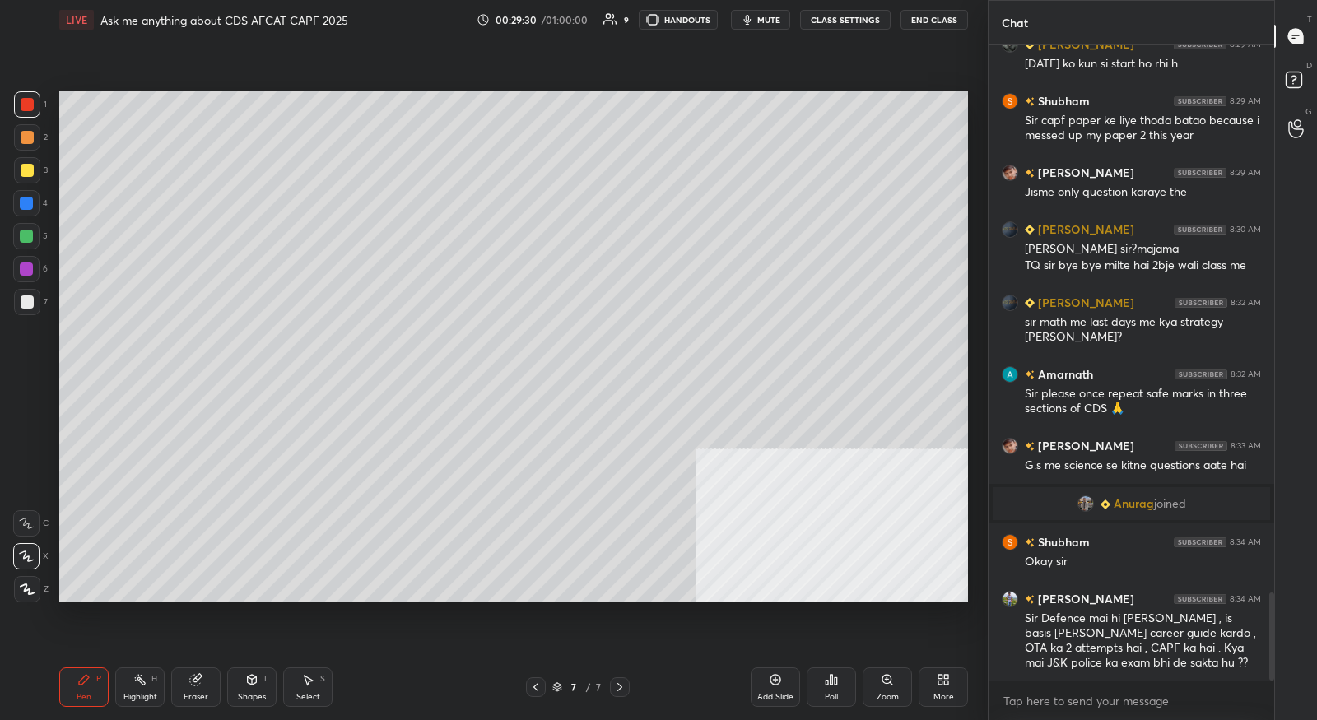
click at [526, 692] on div at bounding box center [536, 687] width 20 height 20
click at [530, 691] on icon at bounding box center [535, 687] width 13 height 13
click at [625, 685] on icon at bounding box center [619, 687] width 13 height 13
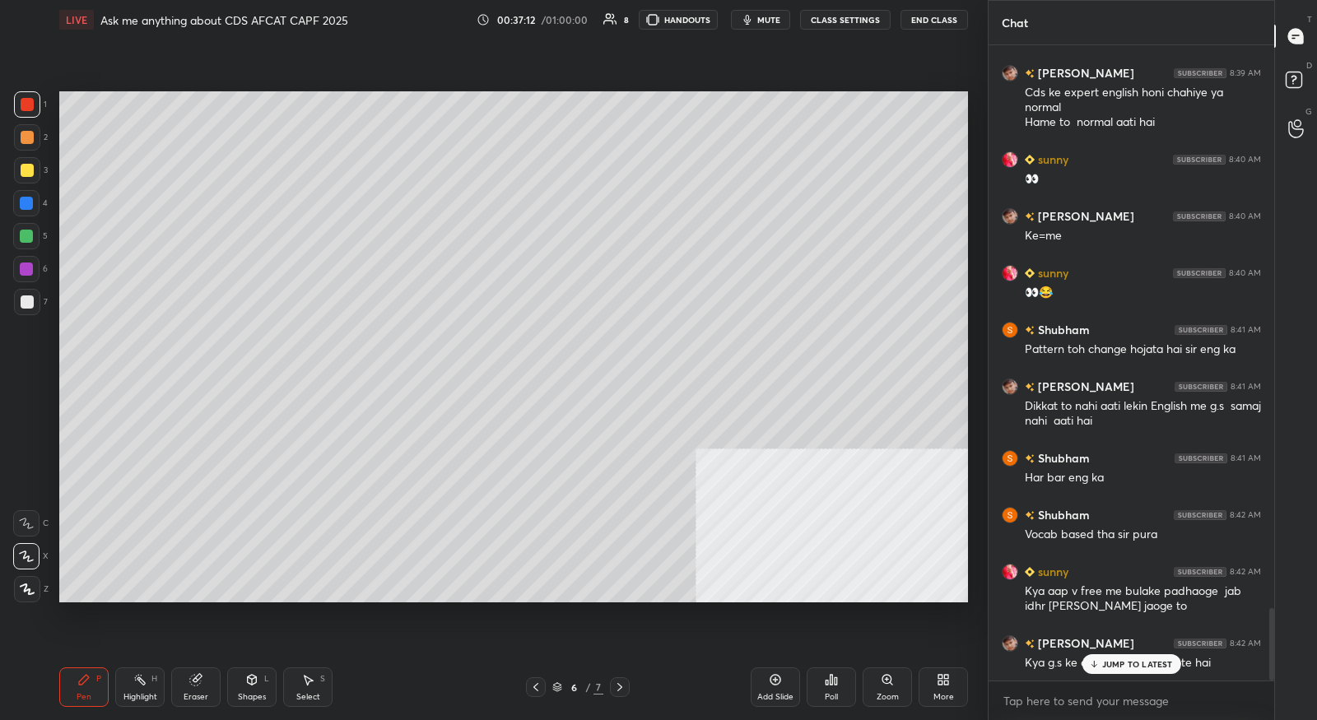
scroll to position [4965, 0]
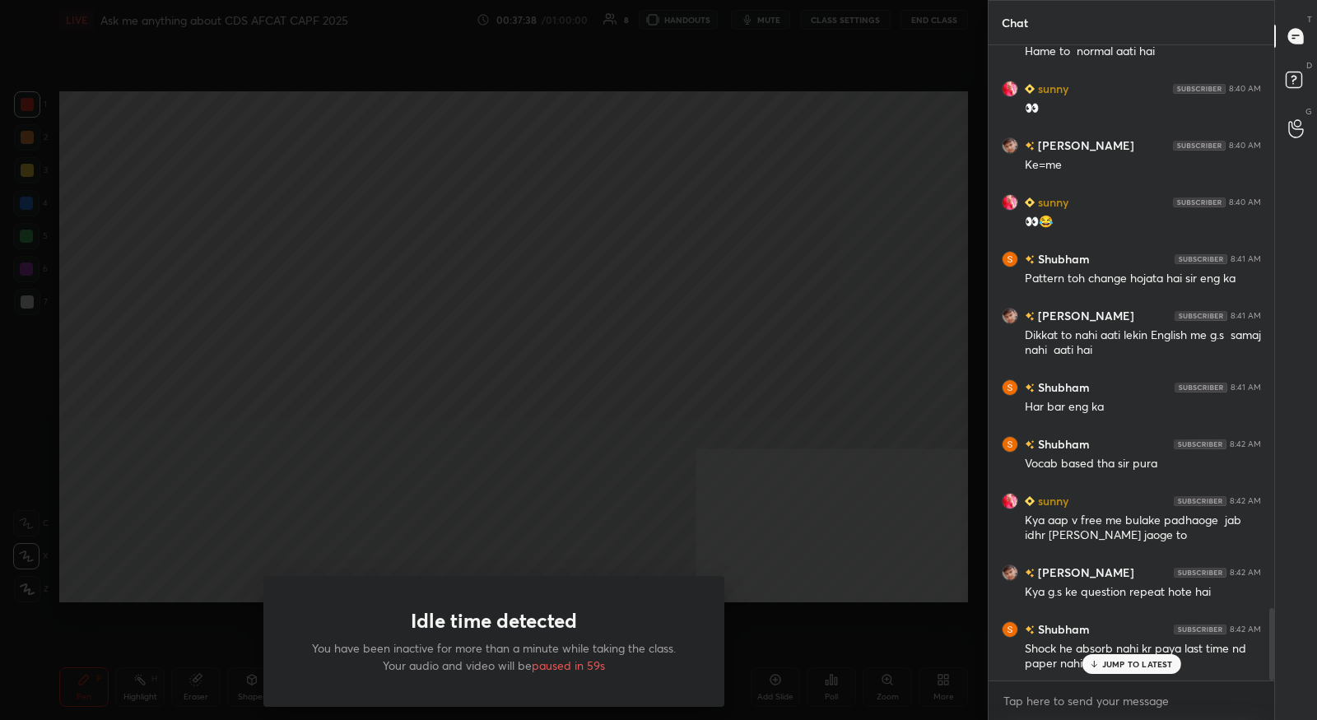
click at [494, 195] on div "Idle time detected You have been inactive for more than a minute while taking t…" at bounding box center [494, 360] width 988 height 720
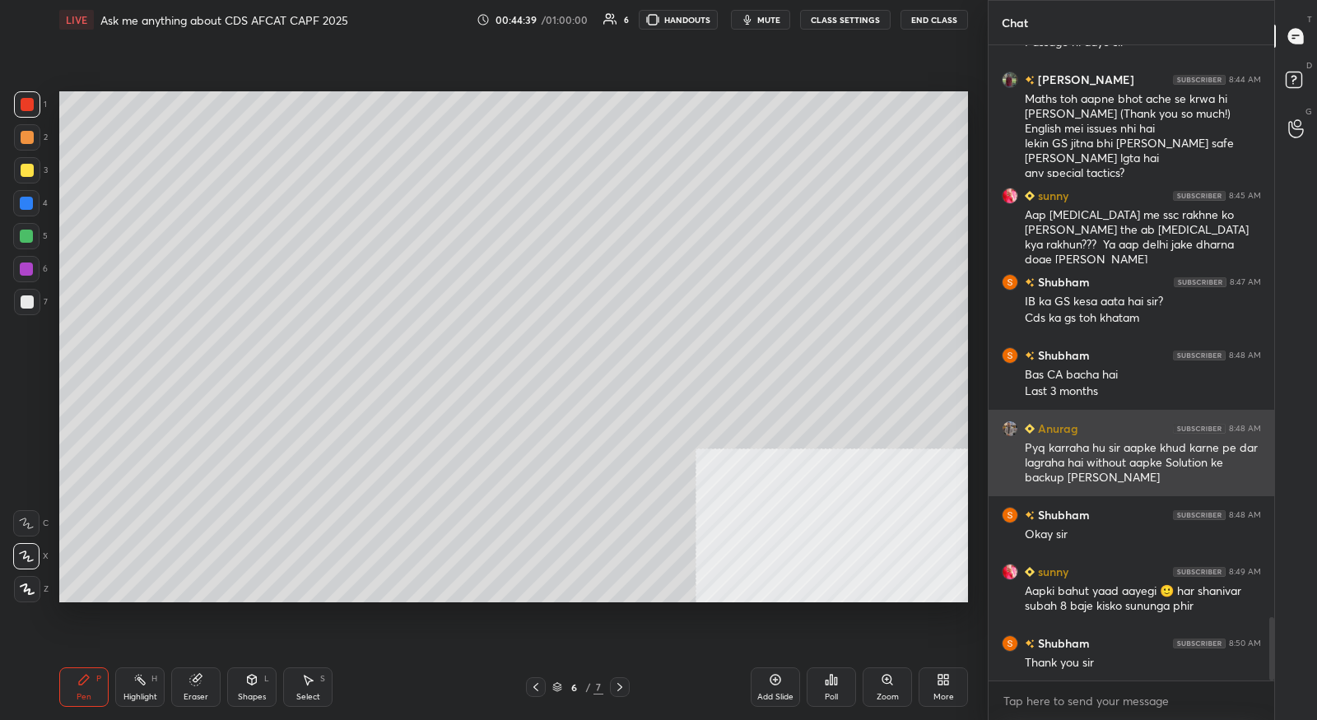
scroll to position [5700, 0]
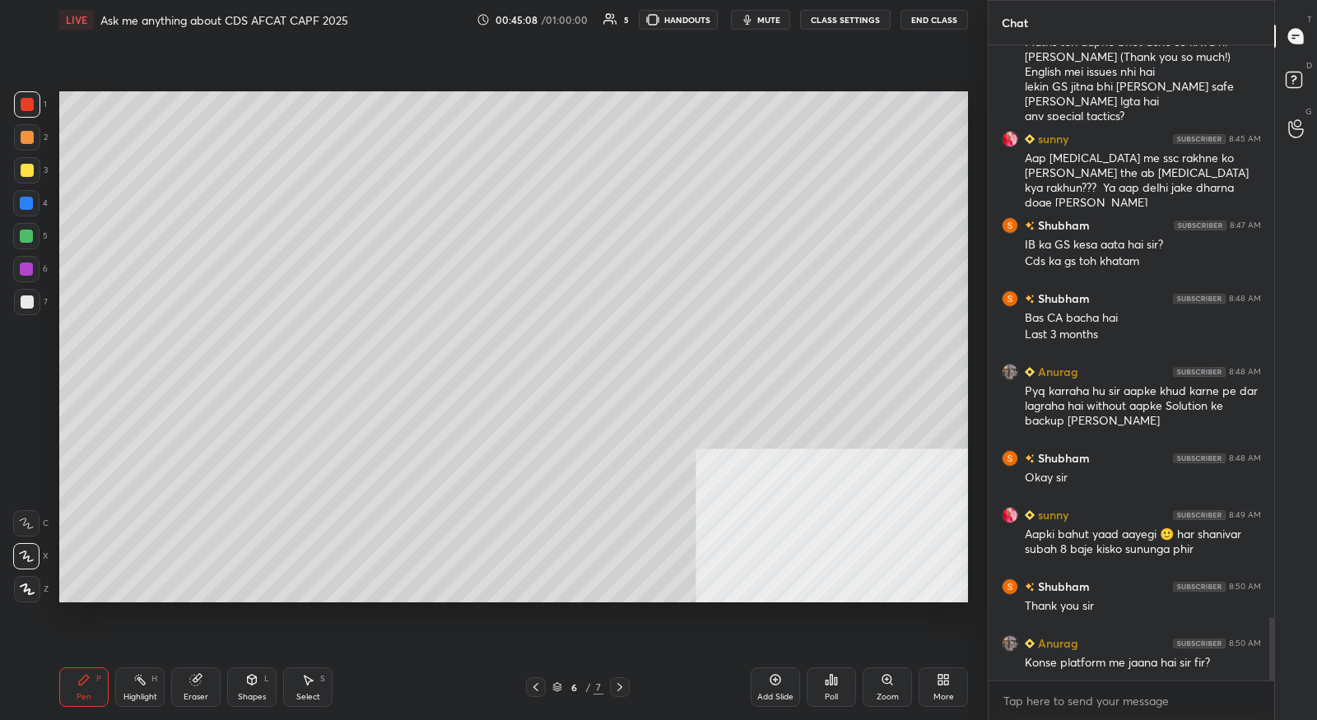
click at [934, 25] on button "End Class" at bounding box center [933, 20] width 67 height 20
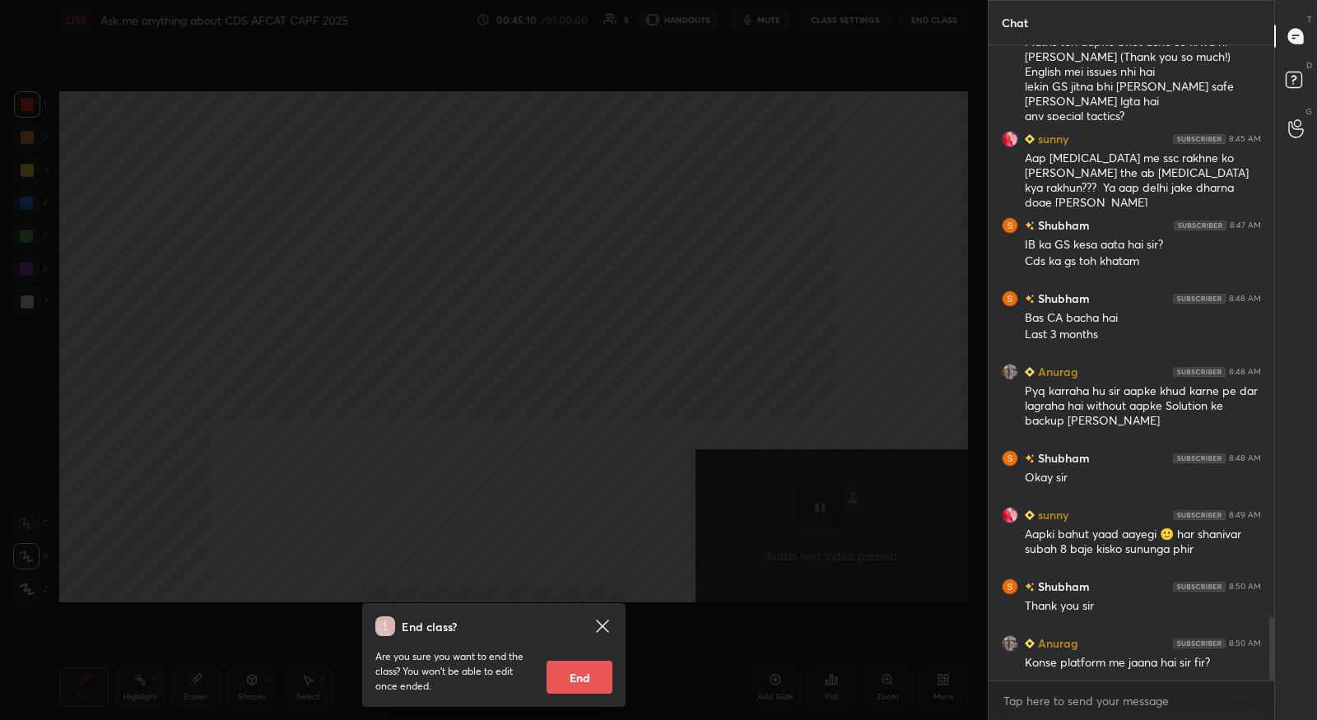
click at [602, 680] on button "End" at bounding box center [579, 677] width 66 height 33
type textarea "x"
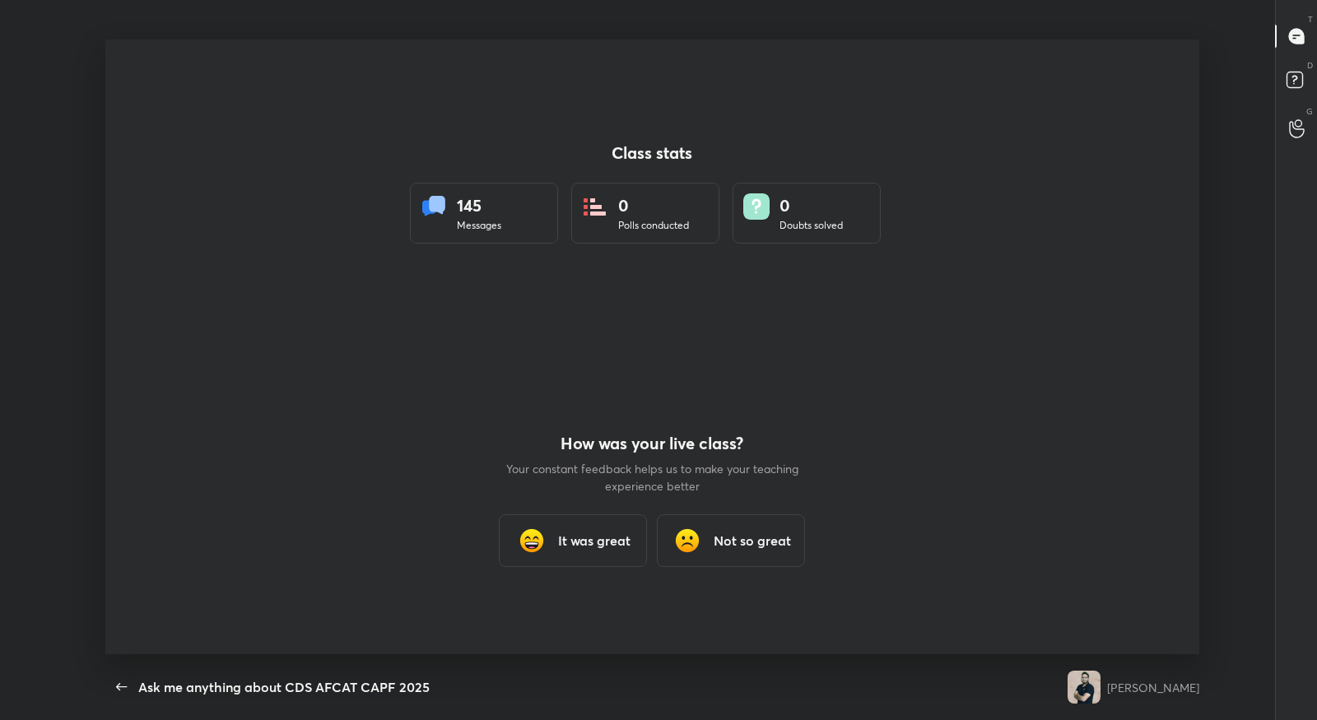
scroll to position [0, 0]
